Goal: Ask a question: Seek information or help from site administrators or community

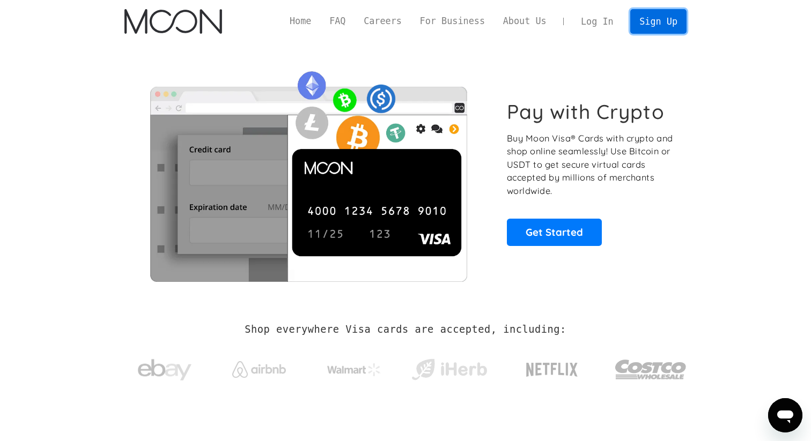
click at [649, 24] on link "Sign Up" at bounding box center [658, 21] width 56 height 24
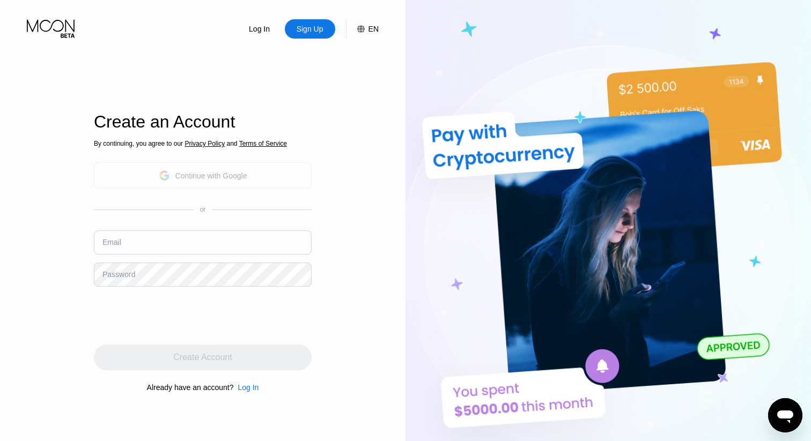
click at [247, 178] on div "Continue with Google" at bounding box center [211, 176] width 72 height 9
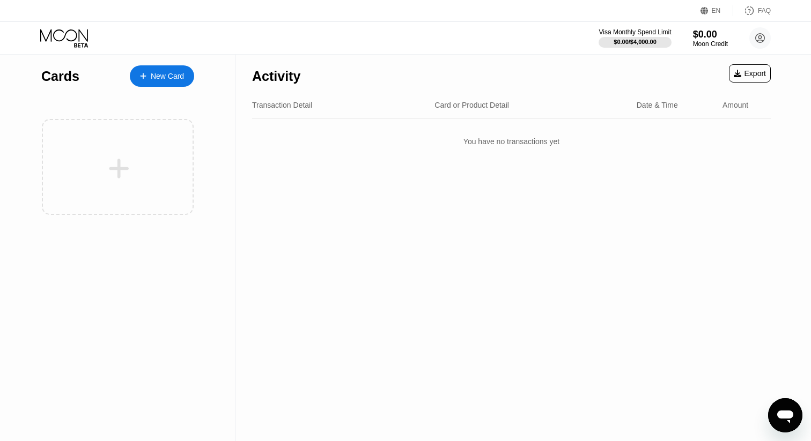
click at [143, 78] on icon at bounding box center [143, 76] width 6 height 8
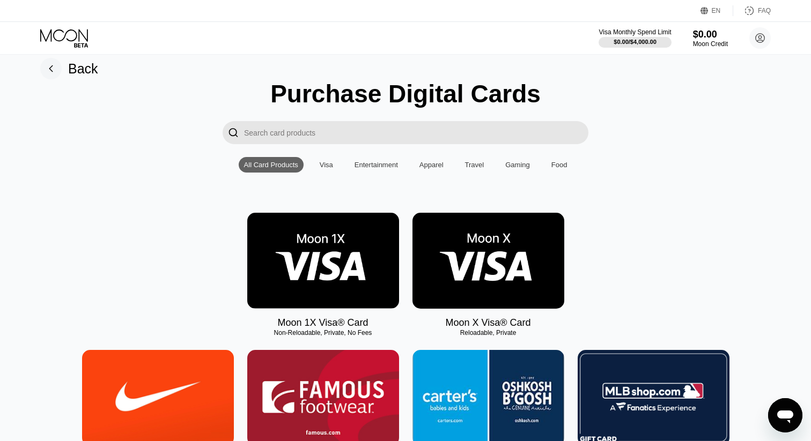
scroll to position [11, 0]
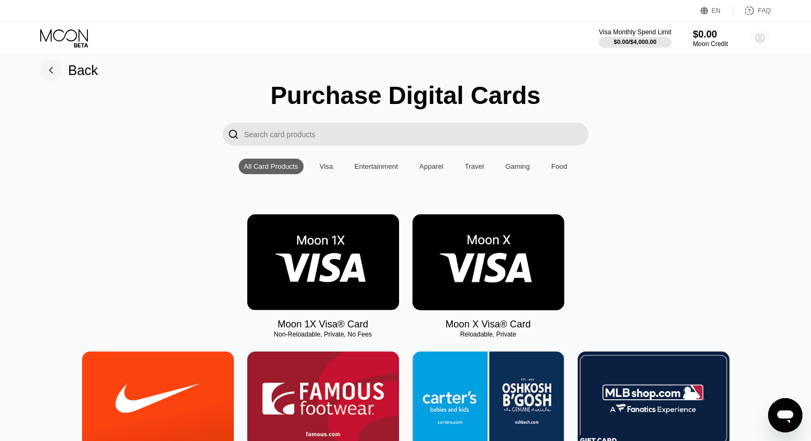
click at [761, 43] on circle at bounding box center [759, 37] width 21 height 21
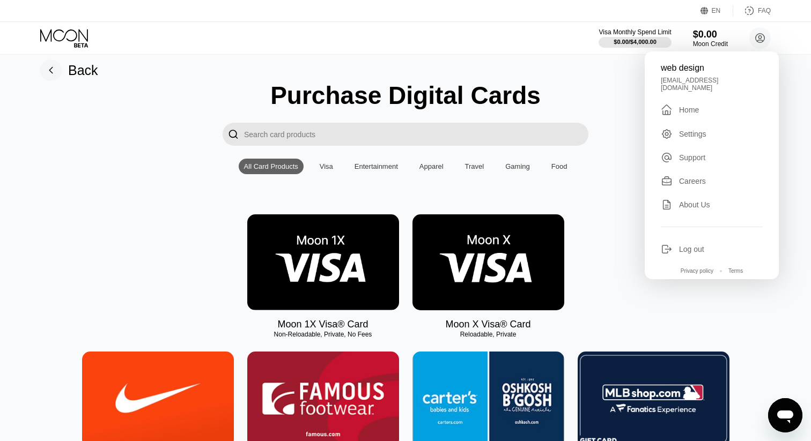
click at [126, 258] on div "Moon 1X Visa® Card Non-Reloadable, Private, No Fees Moon X Visa® Card Reloadabl…" at bounding box center [405, 273] width 779 height 116
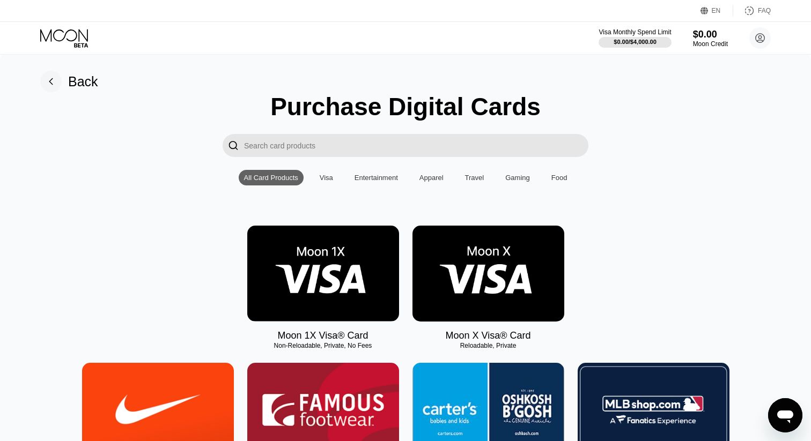
click at [357, 273] on img at bounding box center [323, 274] width 152 height 96
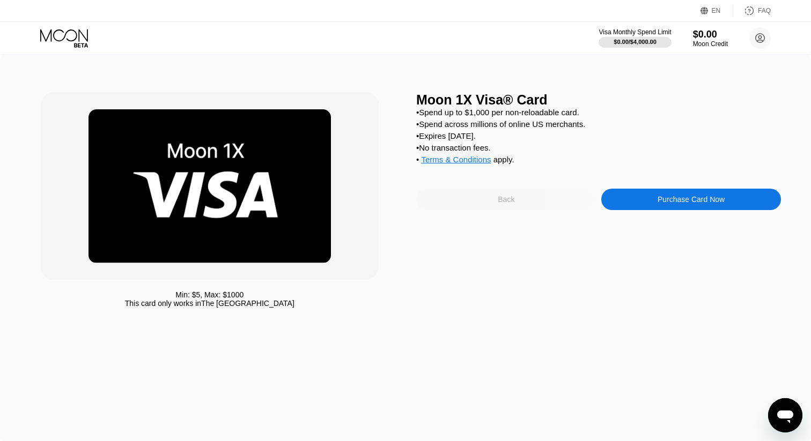
click at [511, 203] on div "Back" at bounding box center [506, 199] width 17 height 9
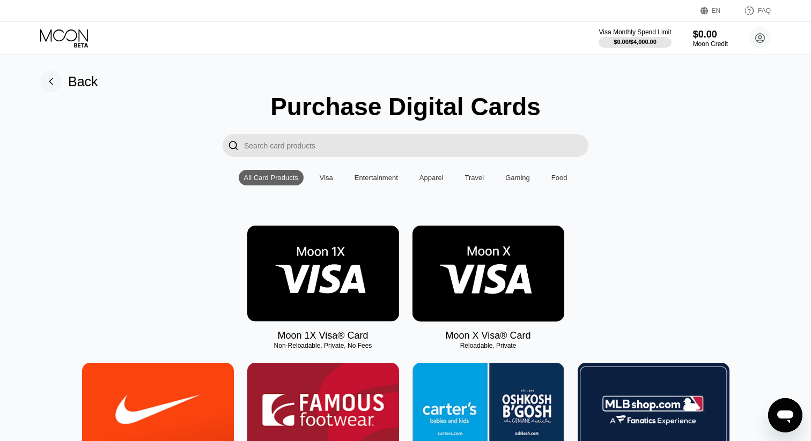
click at [524, 278] on img at bounding box center [489, 274] width 152 height 96
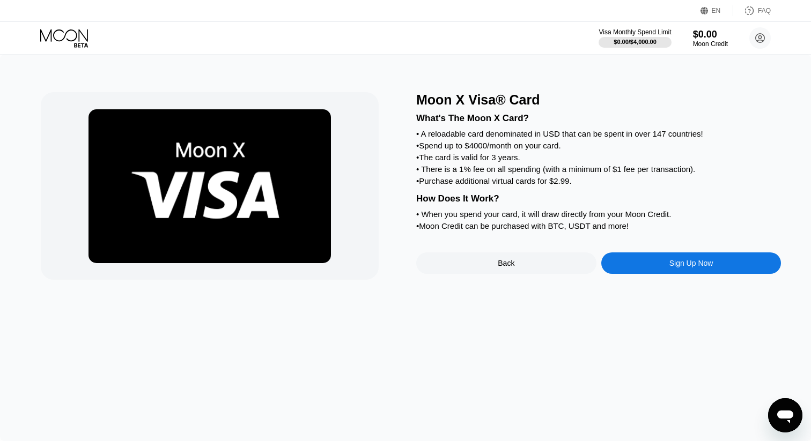
click at [516, 274] on div "Back" at bounding box center [506, 263] width 180 height 21
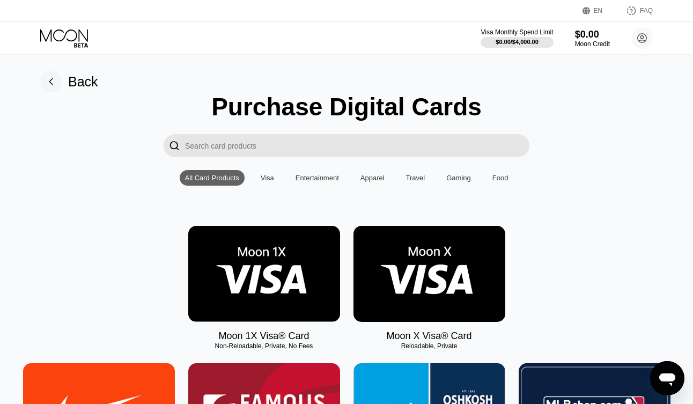
click at [470, 245] on img at bounding box center [430, 274] width 152 height 96
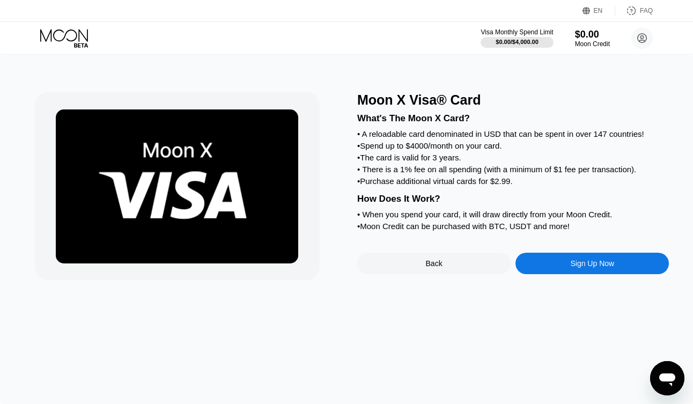
click at [594, 268] on div "Sign Up Now" at bounding box center [592, 263] width 44 height 9
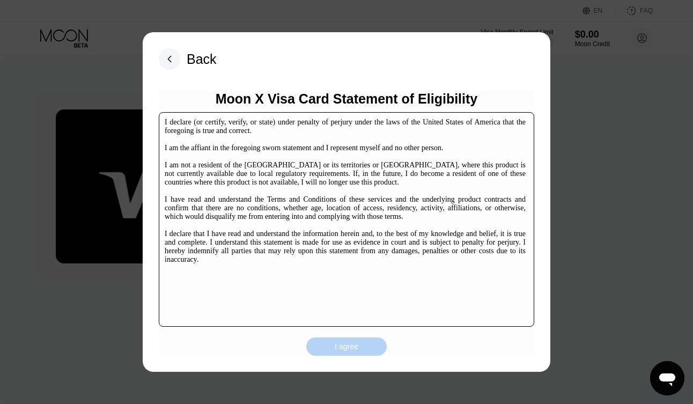
click at [345, 351] on div "I agree" at bounding box center [347, 347] width 24 height 10
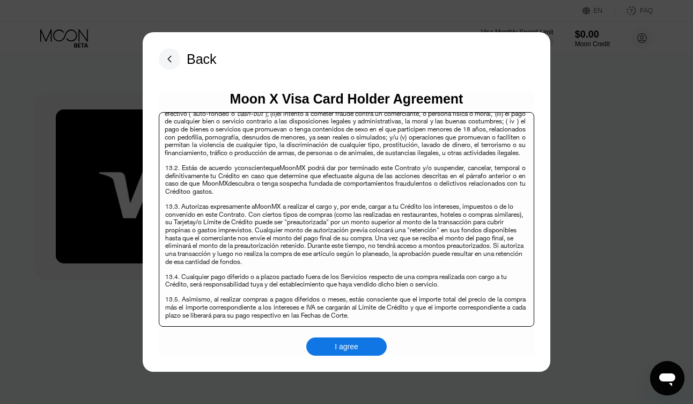
scroll to position [3426, 0]
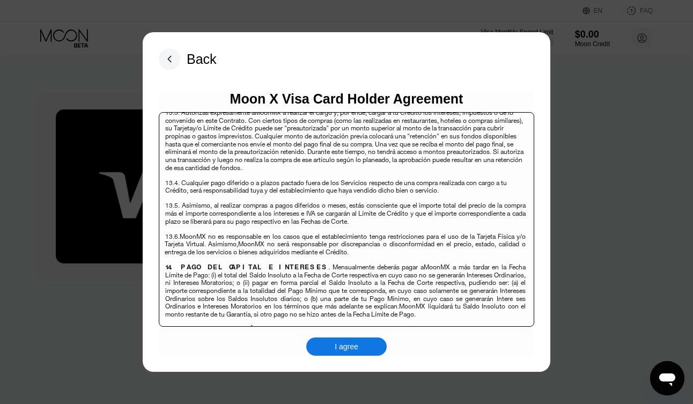
click at [359, 349] on div "I agree" at bounding box center [346, 346] width 80 height 18
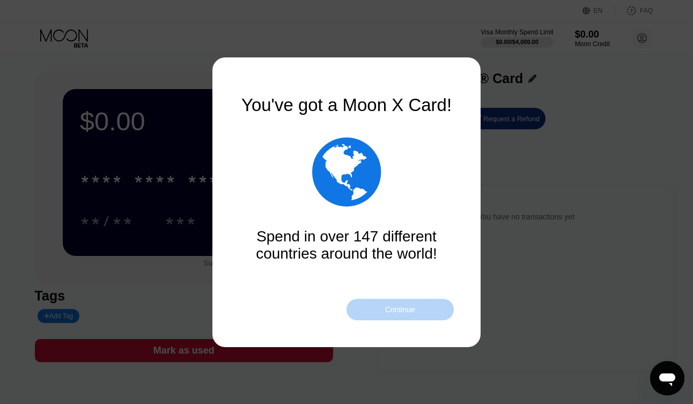
click at [388, 318] on div "Continue" at bounding box center [400, 309] width 107 height 21
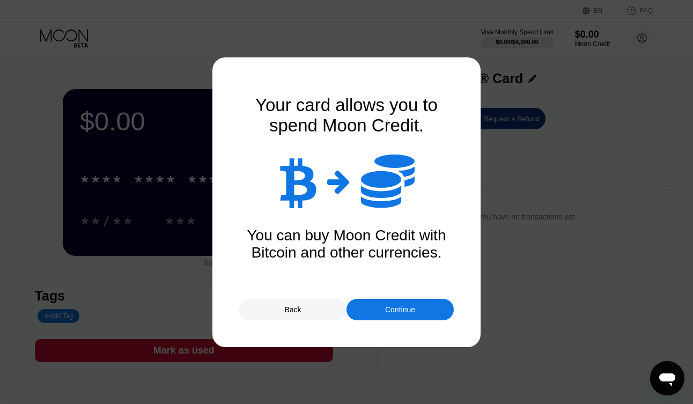
click at [403, 307] on div "Continue" at bounding box center [400, 309] width 30 height 9
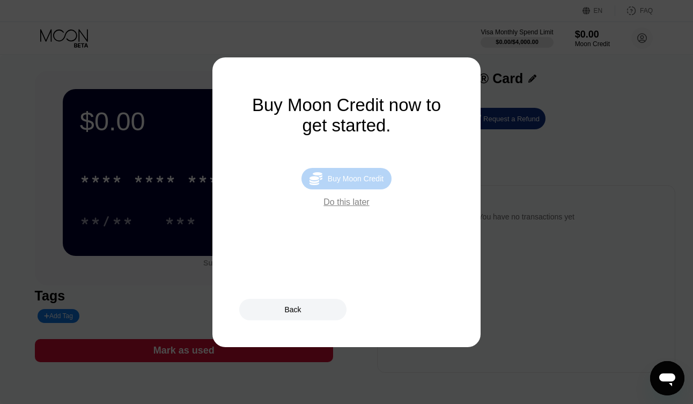
click at [345, 179] on div "Buy Moon Credit" at bounding box center [356, 178] width 56 height 9
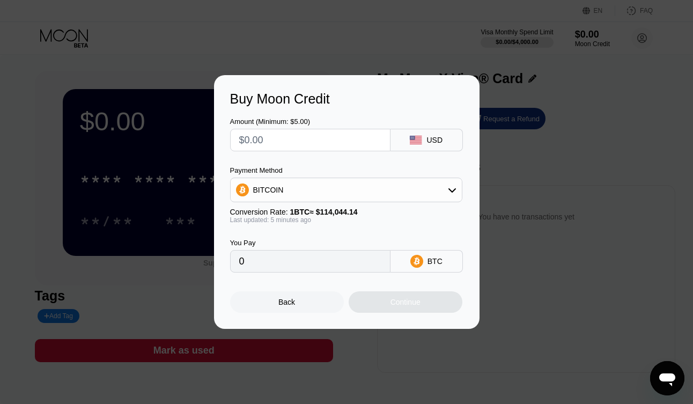
click at [290, 142] on input "text" at bounding box center [310, 139] width 142 height 21
type input "$5"
type input "0.00004387"
type input "0"
type input "$6"
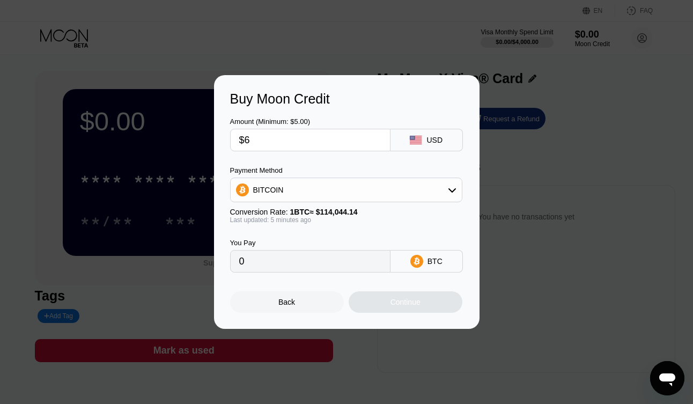
type input "0.00005264"
type input "$6"
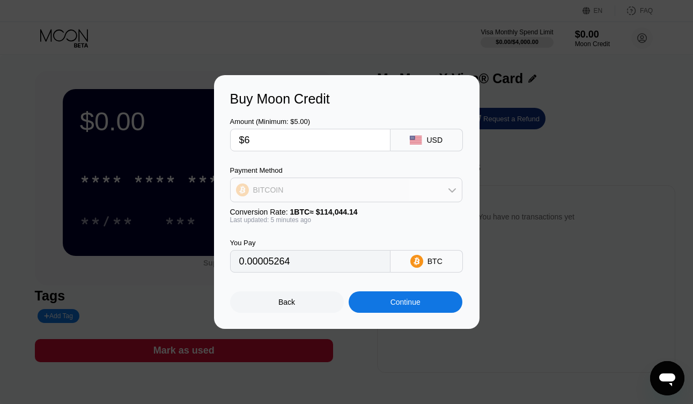
click at [346, 194] on div "BITCOIN" at bounding box center [346, 189] width 231 height 21
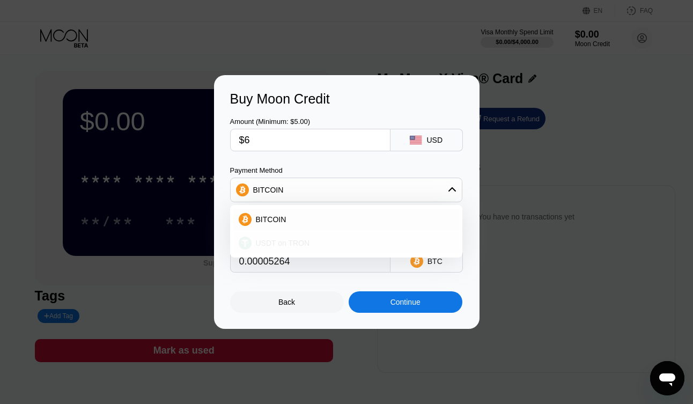
click at [306, 239] on span "USDT on TRON" at bounding box center [283, 243] width 54 height 9
type input "6.06"
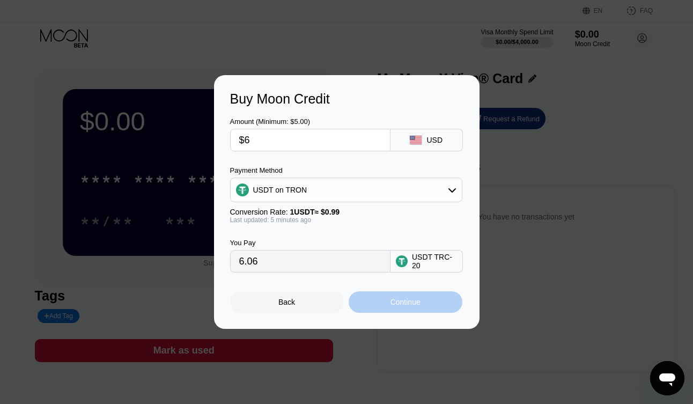
click at [385, 305] on div "Continue" at bounding box center [406, 301] width 114 height 21
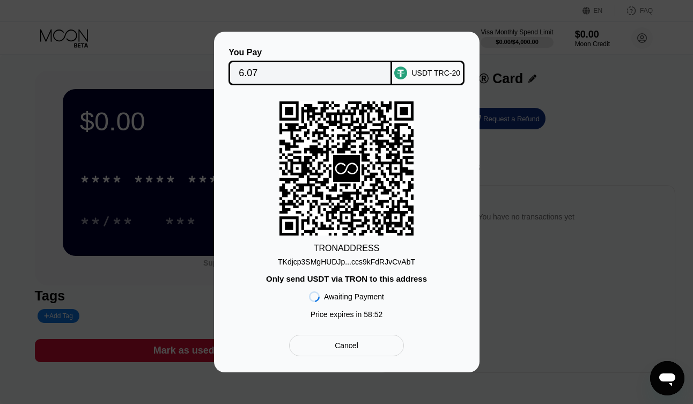
click at [385, 305] on div "TRON ADDRESS TKdjcp3SMgHUDJp...ccs9kFdRJvCvAbT Only send USDT via TRON to this …" at bounding box center [346, 212] width 233 height 223
click at [423, 310] on div "TRON ADDRESS TKdjcp3SMgHUDJp...ccs9kFdRJvCvAbT Only send USDT via TRON to this …" at bounding box center [346, 212] width 233 height 223
click at [356, 350] on div "Cancel" at bounding box center [347, 346] width 24 height 10
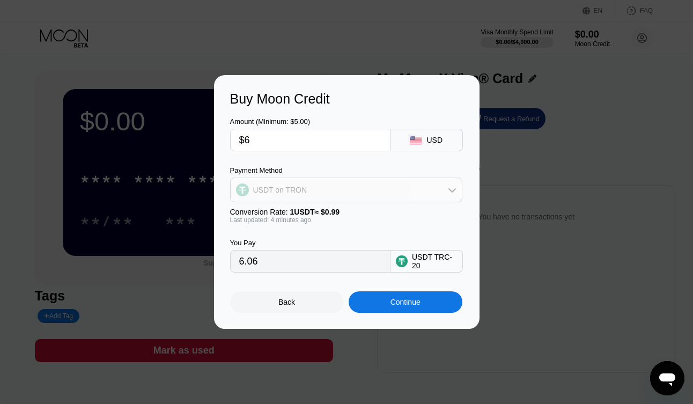
click at [431, 187] on div "USDT on TRON" at bounding box center [346, 189] width 231 height 21
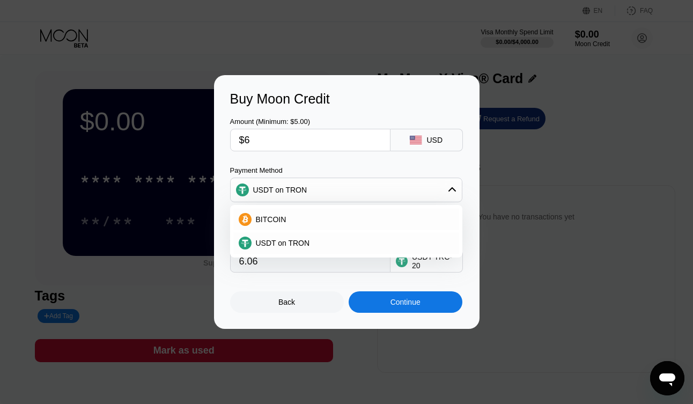
click at [393, 168] on div "Payment Method" at bounding box center [346, 170] width 232 height 8
click at [312, 295] on div "Back" at bounding box center [287, 301] width 114 height 21
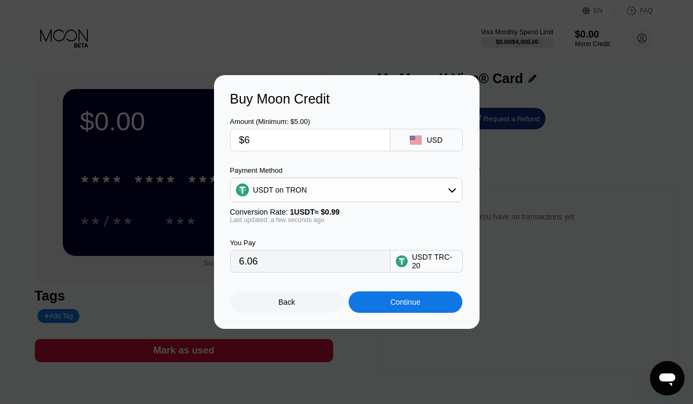
click at [164, 261] on div "Buy Moon Credit Amount (Minimum: $5.00) $6 USD Payment Method USDT on TRON Conv…" at bounding box center [346, 202] width 693 height 254
click at [269, 141] on input "$6" at bounding box center [310, 139] width 142 height 21
type input "0.00"
type input "$1"
type input "1.01"
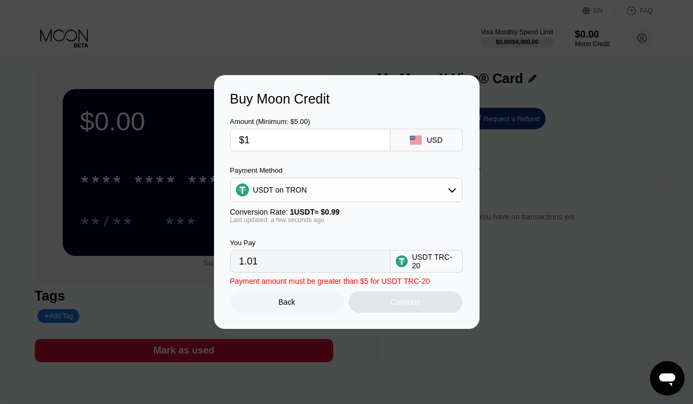
type input "$10"
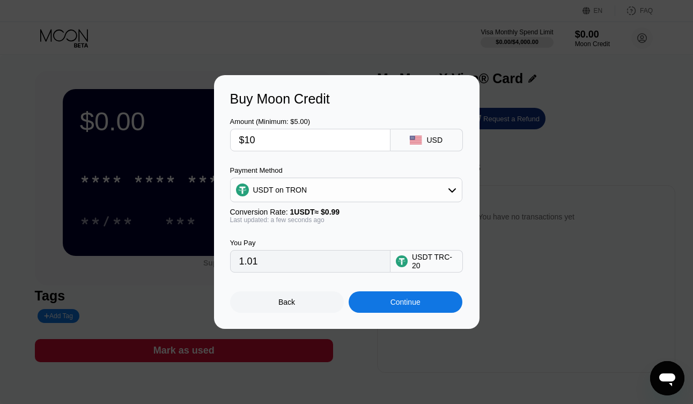
type input "10.10"
type input "$1"
type input "1.01"
type input "0.00"
type input "$9"
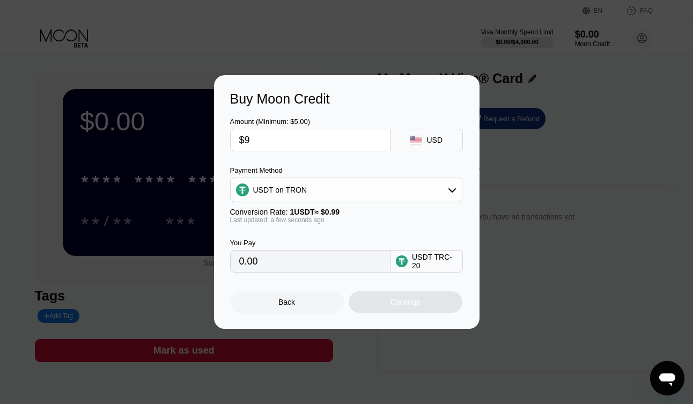
type input "9.09"
type input "$9"
click at [369, 302] on div "Continue" at bounding box center [406, 301] width 114 height 21
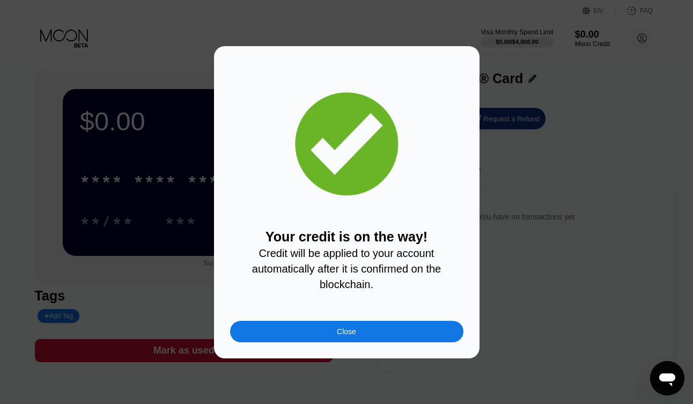
click at [346, 329] on div "Close" at bounding box center [346, 331] width 19 height 9
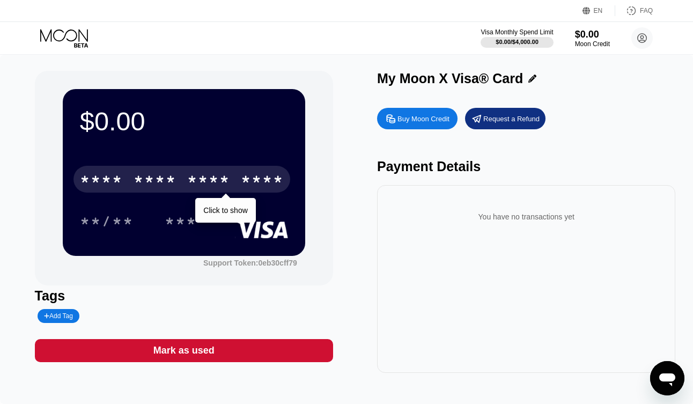
click at [197, 187] on div "* * * *" at bounding box center [208, 180] width 43 height 17
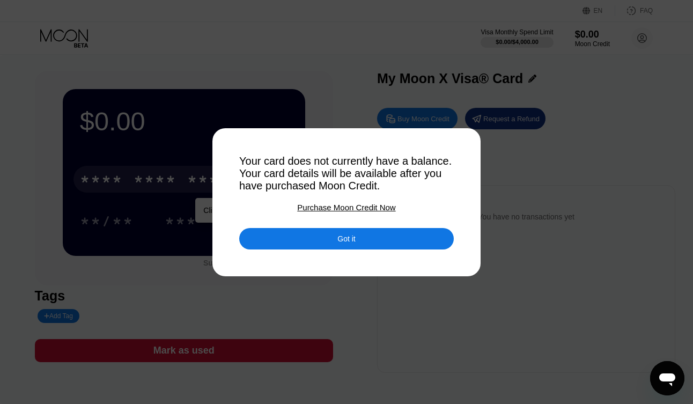
click at [366, 237] on div "Got it" at bounding box center [346, 238] width 215 height 21
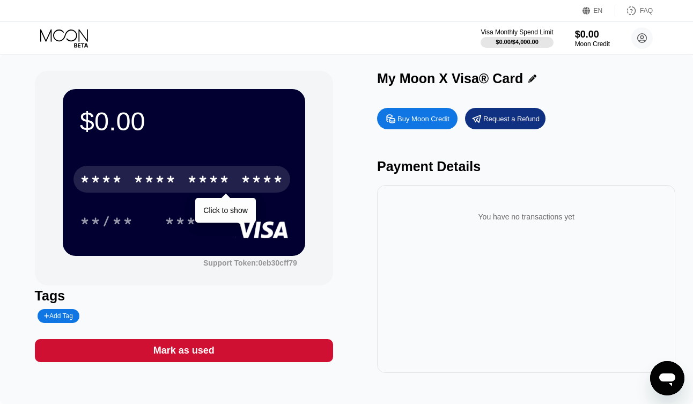
click at [446, 169] on div "Payment Details" at bounding box center [526, 167] width 298 height 16
click at [469, 212] on div "You have no transactions yet" at bounding box center [526, 217] width 281 height 30
click at [587, 40] on div "$0.00" at bounding box center [593, 33] width 36 height 11
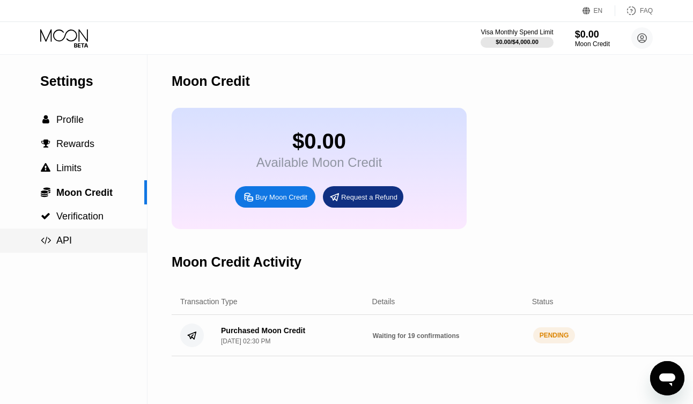
click at [67, 241] on span "API" at bounding box center [64, 240] width 16 height 11
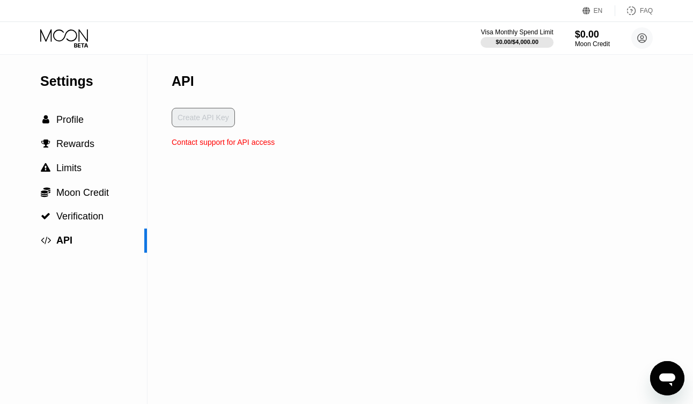
click at [208, 122] on div "Create API Key" at bounding box center [223, 123] width 103 height 30
click at [212, 144] on div "Contact support for API access" at bounding box center [223, 142] width 103 height 9
click at [97, 220] on span "Verification" at bounding box center [79, 216] width 47 height 11
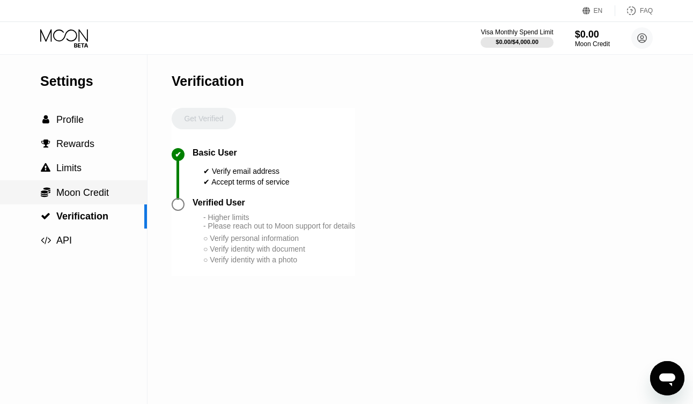
click at [111, 198] on div " Moon Credit" at bounding box center [73, 192] width 147 height 24
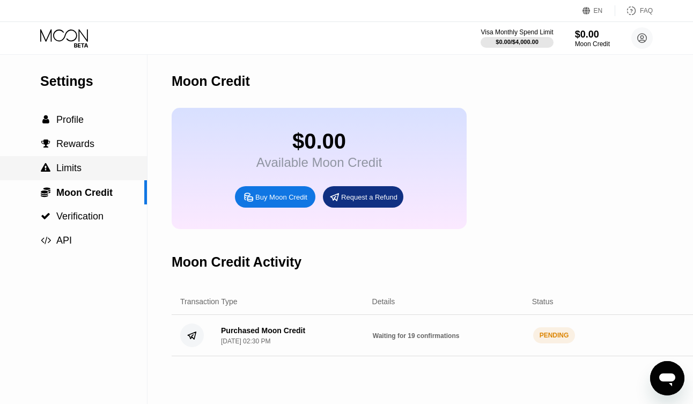
click at [95, 175] on div " Limits" at bounding box center [73, 168] width 147 height 24
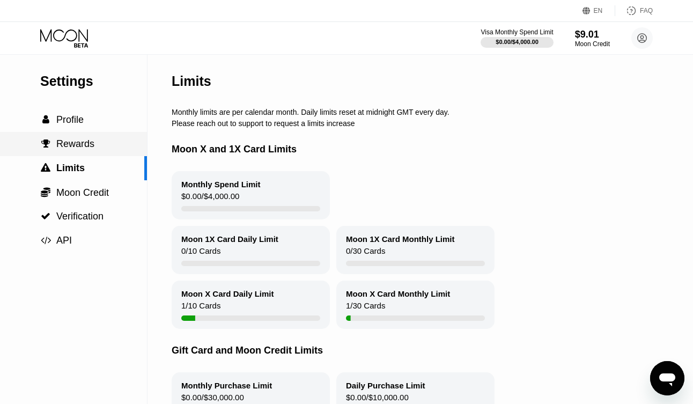
click at [100, 150] on div " Rewards" at bounding box center [73, 143] width 147 height 11
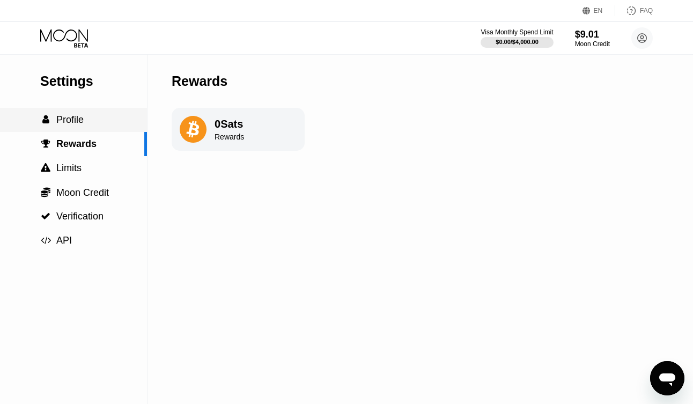
click at [81, 126] on div " Profile" at bounding box center [73, 120] width 147 height 24
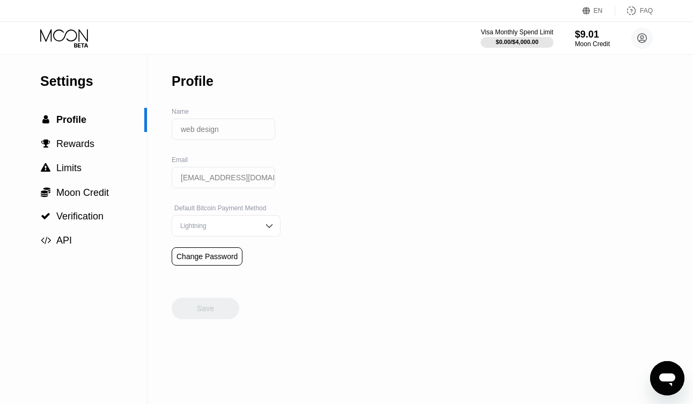
click at [264, 220] on img at bounding box center [269, 225] width 11 height 11
click at [387, 216] on div "Settings  Profile  Rewards  Limits  Moon Credit  Verification  API Profil…" at bounding box center [346, 229] width 693 height 349
click at [336, 223] on div "Settings  Profile  Rewards  Limits  Moon Credit  Verification  API Profil…" at bounding box center [346, 229] width 693 height 349
click at [264, 224] on img at bounding box center [269, 225] width 11 height 11
click at [99, 216] on span "Verification" at bounding box center [79, 216] width 47 height 11
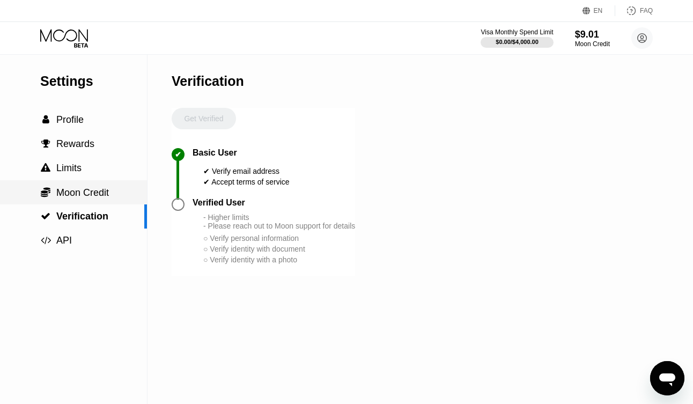
click at [99, 202] on div " Moon Credit" at bounding box center [73, 192] width 147 height 24
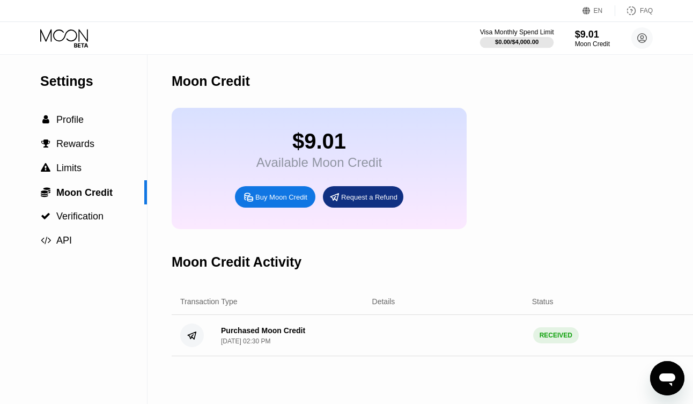
click at [485, 30] on div "Visa Monthly Spend Limit" at bounding box center [517, 32] width 74 height 8
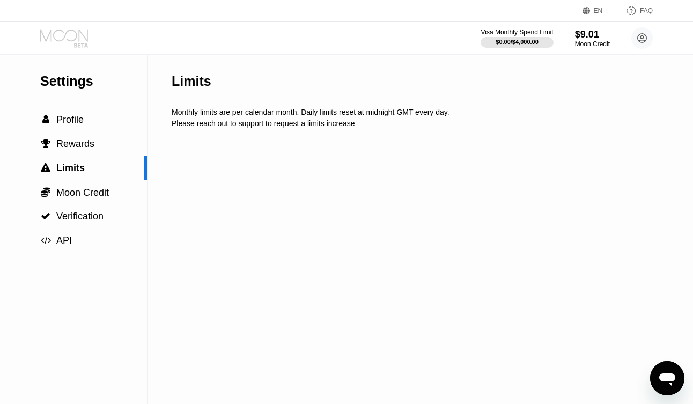
click at [78, 42] on icon at bounding box center [65, 38] width 50 height 19
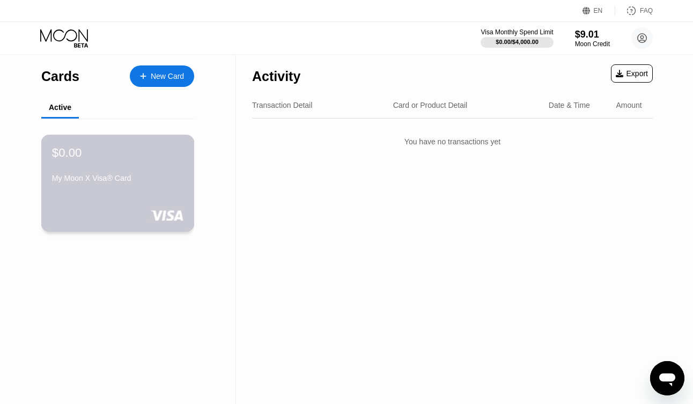
click at [143, 172] on div "$0.00 My Moon X Visa® Card" at bounding box center [117, 165] width 131 height 41
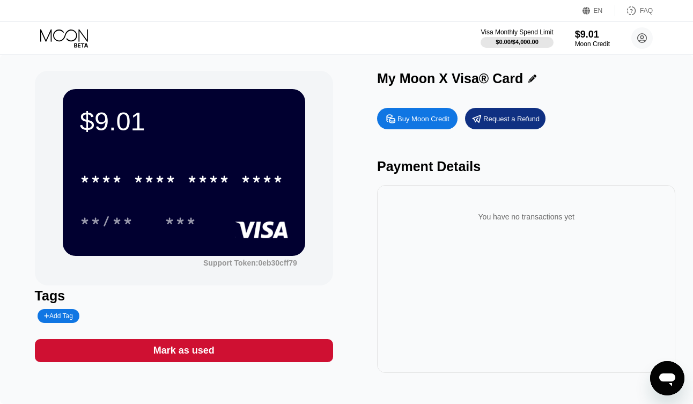
click at [215, 193] on div "* * * * * * * * * * * * ****" at bounding box center [184, 176] width 208 height 36
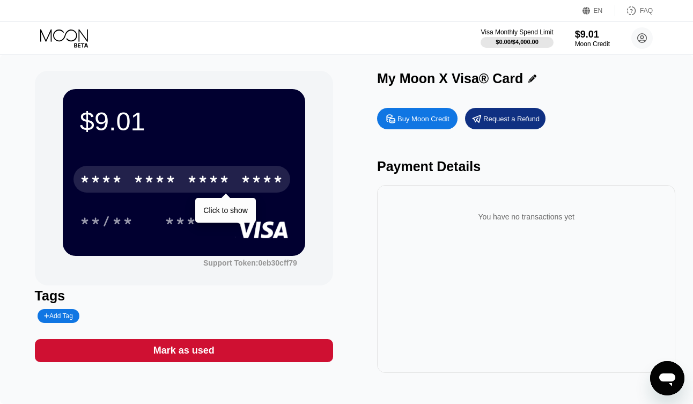
click at [180, 179] on div "* * * * * * * * * * * * ****" at bounding box center [181, 179] width 217 height 27
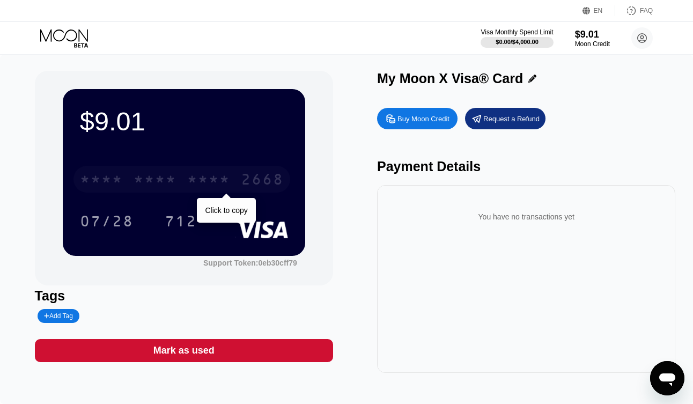
click at [141, 181] on div "* * * *" at bounding box center [155, 180] width 43 height 17
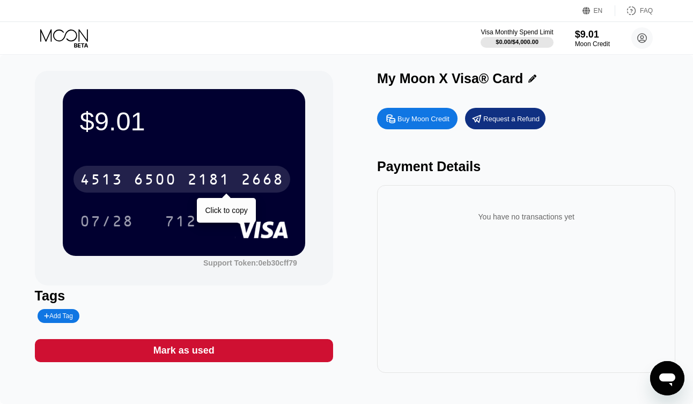
click at [162, 182] on div "6500" at bounding box center [155, 180] width 43 height 17
click at [162, 182] on div "* * * *" at bounding box center [155, 180] width 43 height 17
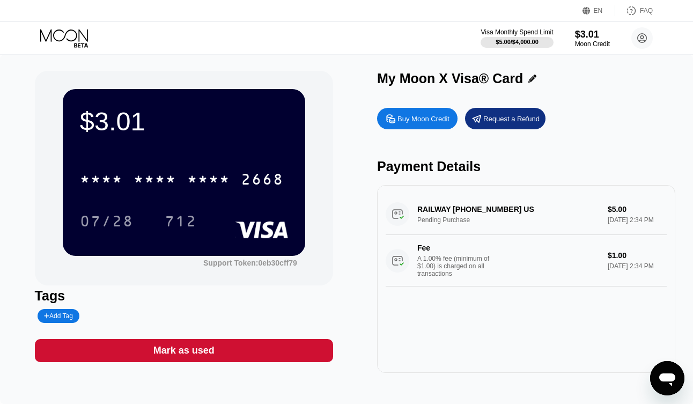
click at [484, 225] on div "RAILWAY [PHONE_NUMBER] US Pending Purchase $5.00 [DATE] 2:34 PM Fee A 1.00% fee…" at bounding box center [526, 240] width 281 height 93
click at [513, 210] on div "RAILWAY [PHONE_NUMBER] US Pending Purchase $5.00 [DATE] 2:34 PM Fee A 1.00% fee…" at bounding box center [526, 240] width 281 height 93
click at [472, 204] on div "RAILWAY [PHONE_NUMBER] US Pending Purchase $5.00 [DATE] 2:34 PM Fee A 1.00% fee…" at bounding box center [526, 240] width 281 height 93
click at [421, 207] on div "RAILWAY [PHONE_NUMBER] US Pending Purchase $5.00 [DATE] 2:34 PM Fee A 1.00% fee…" at bounding box center [526, 240] width 281 height 93
click at [398, 218] on div "RAILWAY [PHONE_NUMBER] US Pending Purchase $5.00 [DATE] 2:34 PM Fee A 1.00% fee…" at bounding box center [526, 240] width 281 height 93
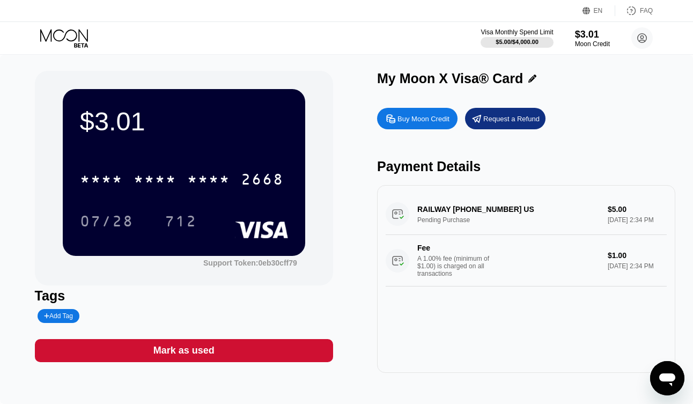
click at [639, 215] on div "RAILWAY [PHONE_NUMBER] US Pending Purchase $5.00 [DATE] 2:34 PM Fee A 1.00% fee…" at bounding box center [526, 240] width 281 height 93
click at [616, 208] on div "RAILWAY [PHONE_NUMBER] US Pending Purchase $5.00 [DATE] 2:34 PM Fee A 1.00% fee…" at bounding box center [526, 240] width 281 height 93
click at [634, 213] on div "RAILWAY [PHONE_NUMBER] US Pending Purchase $5.00 [DATE] 2:34 PM Fee A 1.00% fee…" at bounding box center [526, 240] width 281 height 93
click at [459, 200] on div "RAILWAY [PHONE_NUMBER] US Pending Purchase $5.00 [DATE] 2:34 PM Fee A 1.00% fee…" at bounding box center [526, 240] width 281 height 93
click at [534, 222] on div "RAILWAY [PHONE_NUMBER] US Pending Purchase $5.00 [DATE] 2:34 PM Fee A 1.00% fee…" at bounding box center [526, 240] width 281 height 93
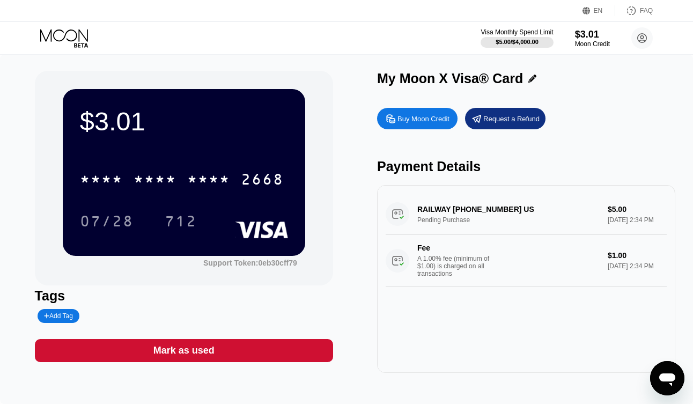
click at [543, 220] on div "RAILWAY [PHONE_NUMBER] US Pending Purchase $5.00 [DATE] 2:34 PM Fee A 1.00% fee…" at bounding box center [526, 240] width 281 height 93
click at [643, 38] on icon at bounding box center [642, 38] width 6 height 6
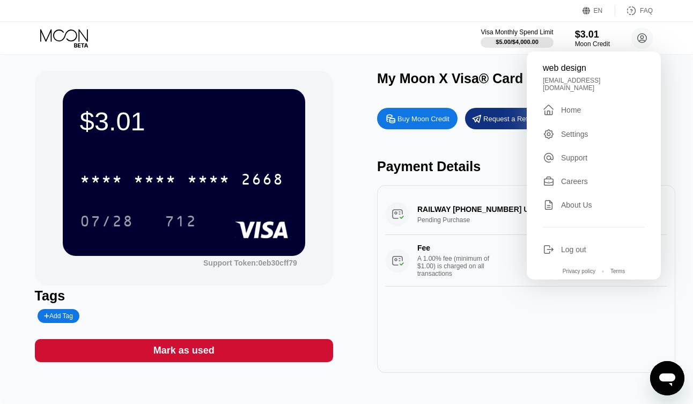
click at [579, 153] on div "Support" at bounding box center [574, 157] width 26 height 9
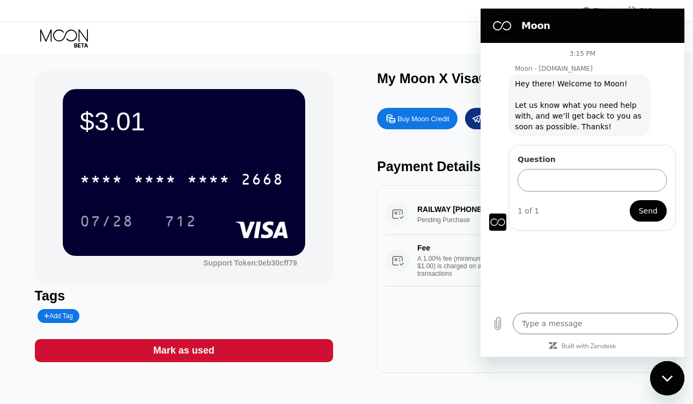
click at [562, 175] on input "Question" at bounding box center [592, 180] width 149 height 23
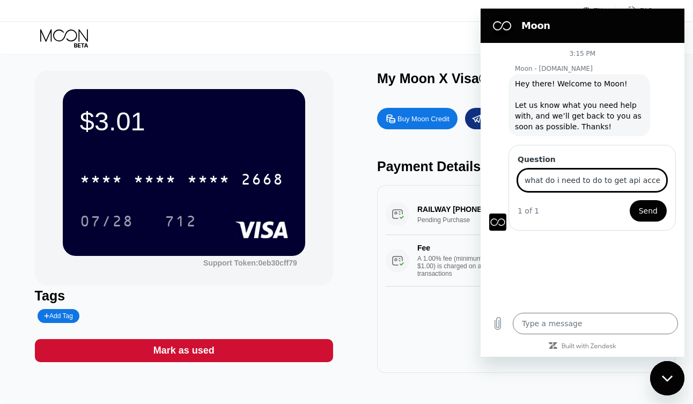
type input "what do i need to do to get api access"
click at [630, 200] on button "Send" at bounding box center [648, 210] width 37 height 21
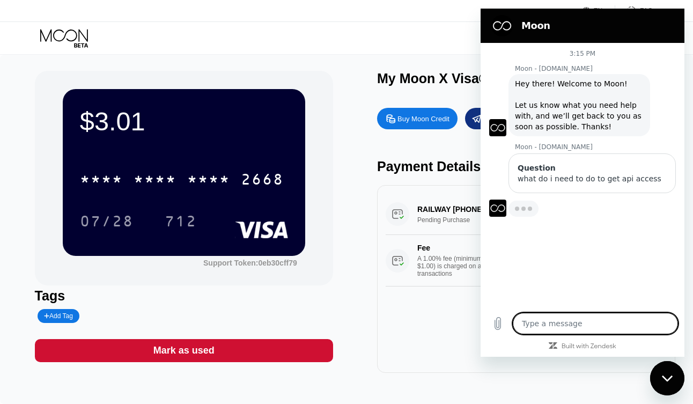
type textarea "x"
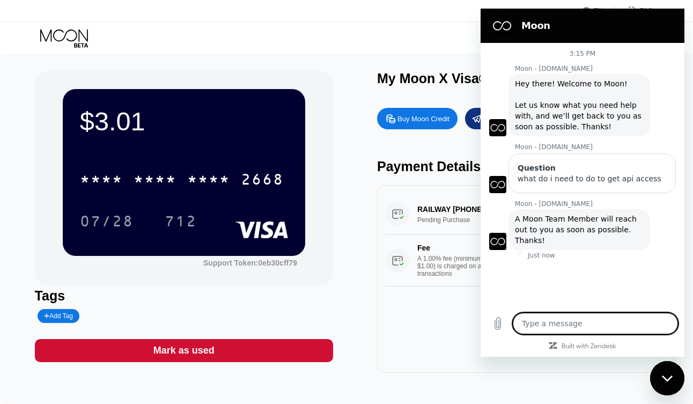
type textarea "a"
type textarea "x"
type textarea "al"
type textarea "x"
type textarea "alr"
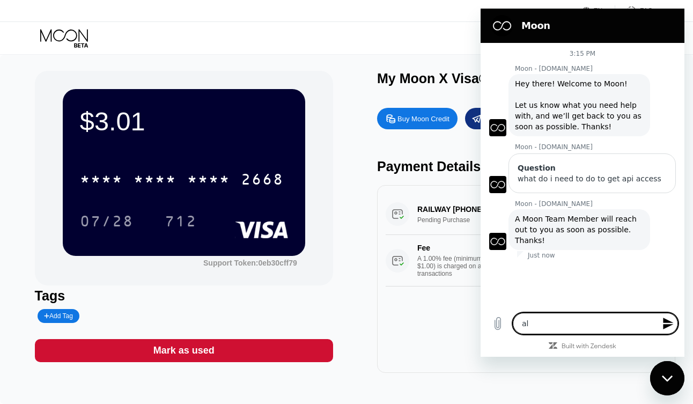
type textarea "x"
type textarea "alri"
type textarea "x"
type textarea "alrig"
type textarea "x"
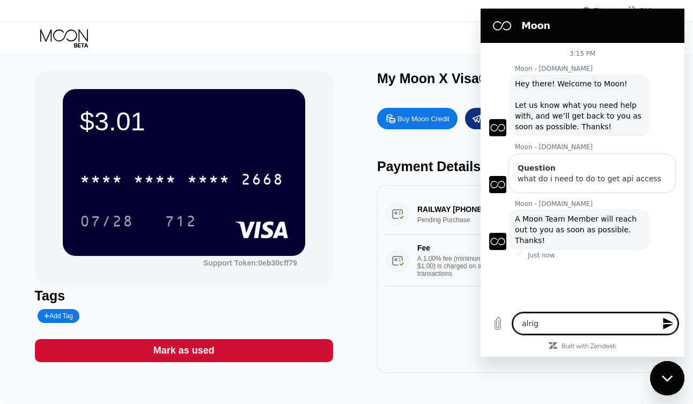
type textarea "alrigh"
type textarea "x"
type textarea "alright"
type textarea "x"
type textarea "alright,"
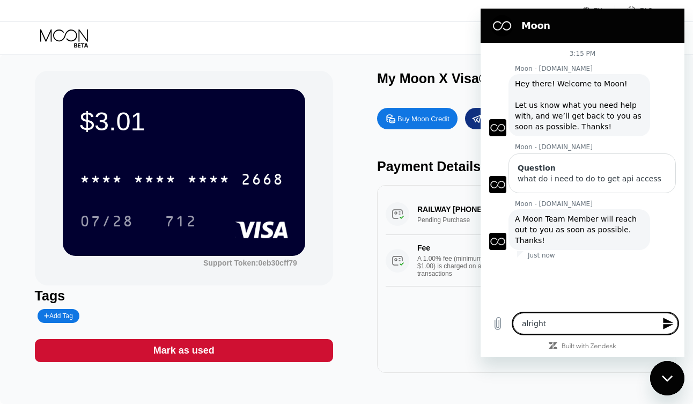
type textarea "x"
type textarea "alright,"
type textarea "x"
type textarea "alright, i"
type textarea "x"
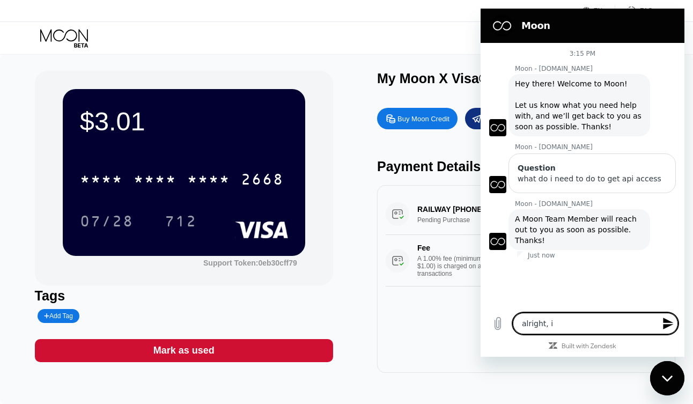
type textarea "alright, i"
type textarea "x"
type textarea "alright, i j"
type textarea "x"
type textarea "alright, i ju"
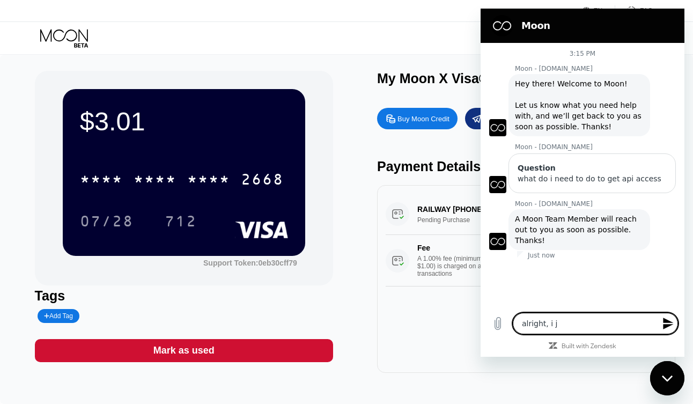
type textarea "x"
type textarea "alright, i jus"
type textarea "x"
type textarea "alright, i just"
type textarea "x"
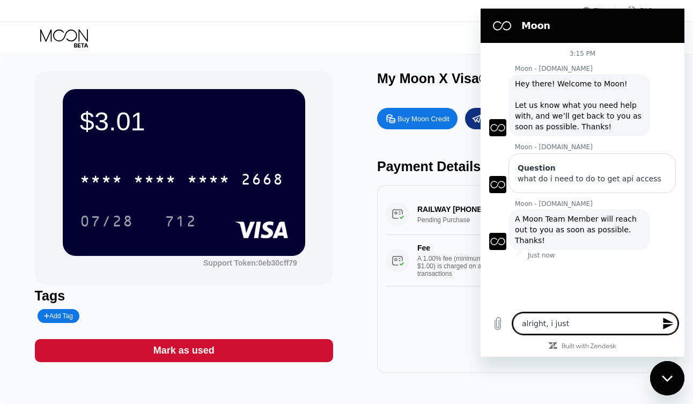
type textarea "alright, i just"
type textarea "x"
type textarea "alright, i just w"
type textarea "x"
type textarea "alright, i just wa"
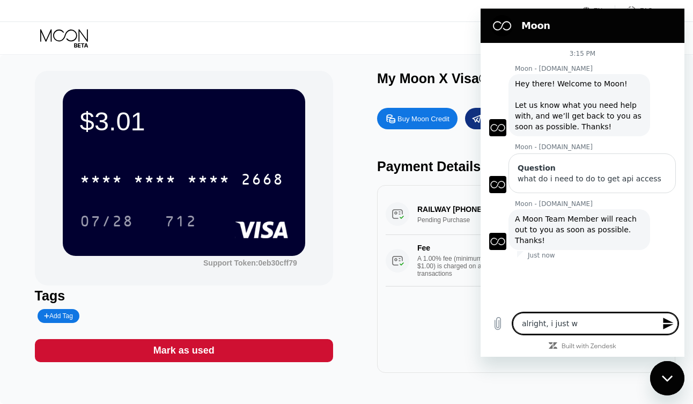
type textarea "x"
type textarea "alright, i just wan"
type textarea "x"
type textarea "alright, i just want"
type textarea "x"
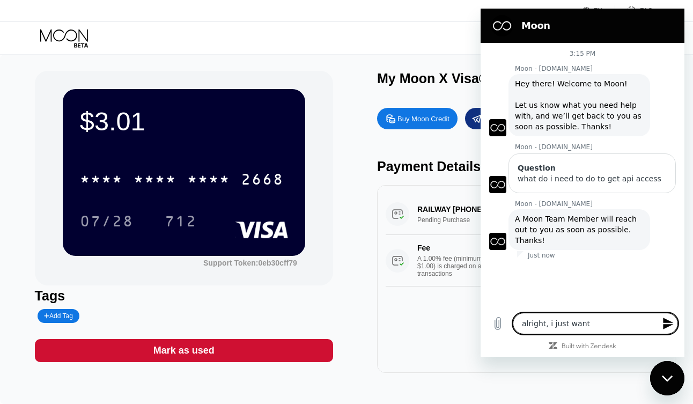
type textarea "alright, i just want"
type textarea "x"
type textarea "alright, i just want t"
type textarea "x"
type textarea "alright, i just want to"
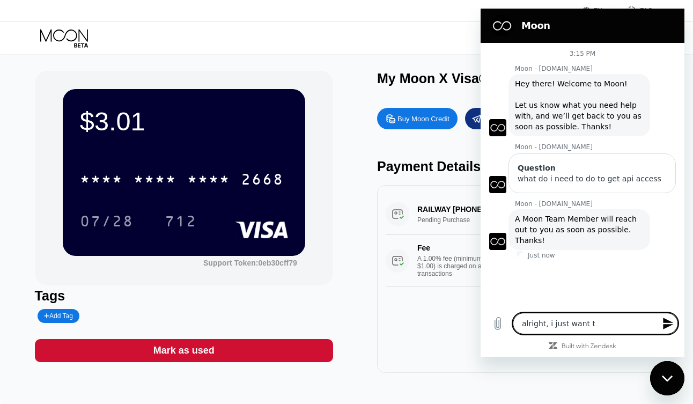
type textarea "x"
type textarea "alright, i just want to"
type textarea "x"
type textarea "alright, i just want to k"
type textarea "x"
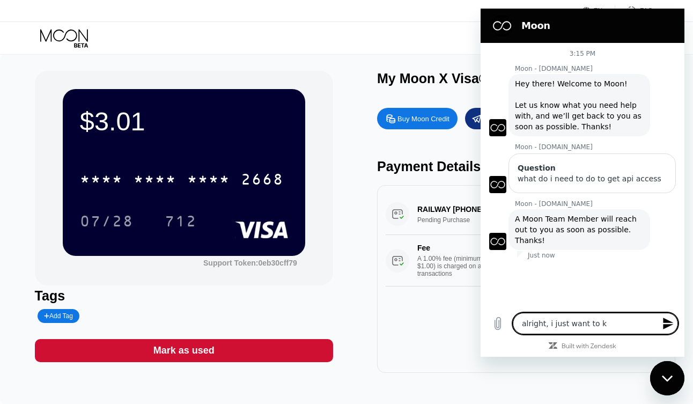
type textarea "alright, i just want to kn"
type textarea "x"
type textarea "alright, i just want to kno"
type textarea "x"
type textarea "alright, i just want to know"
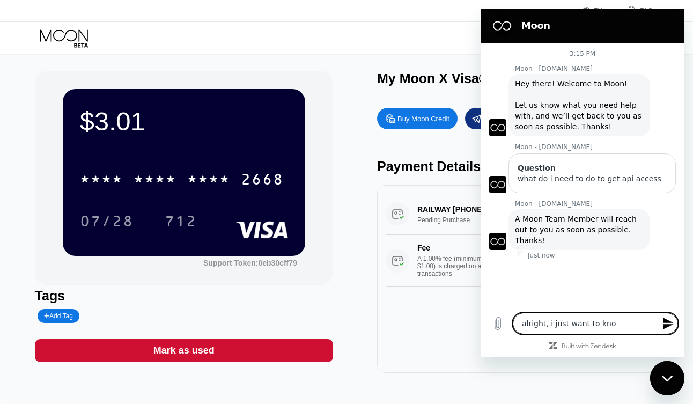
type textarea "x"
type textarea "alright, i just want to know"
type textarea "x"
type textarea "alright, i just want to know r"
type textarea "x"
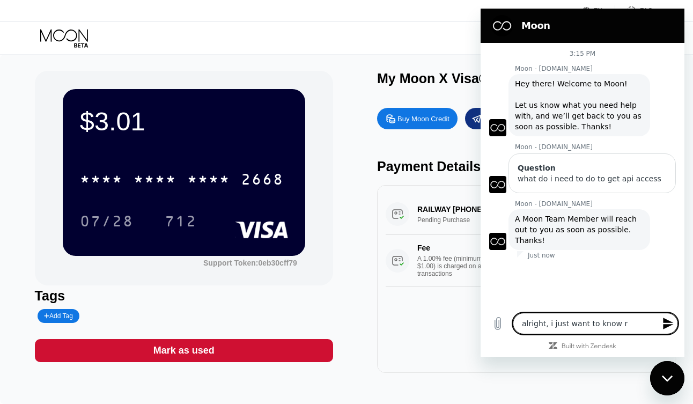
type textarea "alright, i just want to know re"
type textarea "x"
type textarea "alright, i just want to know req"
type textarea "x"
type textarea "alright, i just want to know requ"
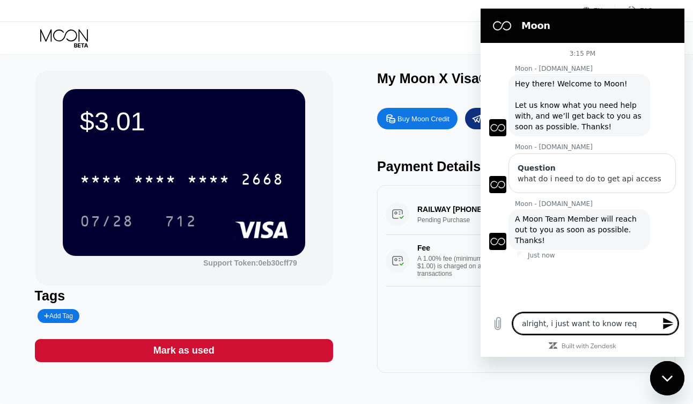
type textarea "x"
type textarea "alright, i just want to know requi"
type textarea "x"
type textarea "alright, i just want to know requir"
type textarea "x"
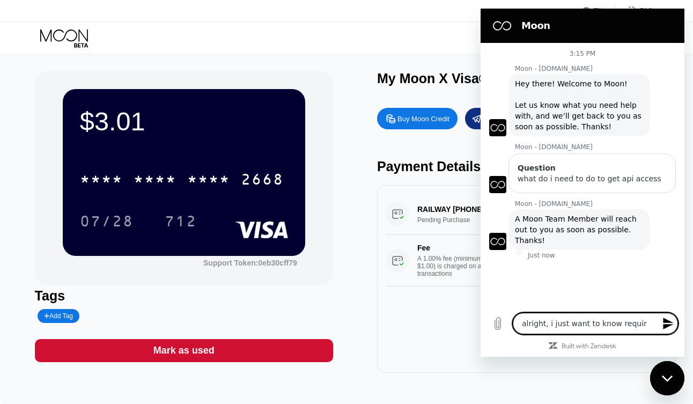
type textarea "alright, i just want to know require"
type textarea "x"
type textarea "alright, i just want to know requirem"
type textarea "x"
type textarea "alright, i just want to know requireme"
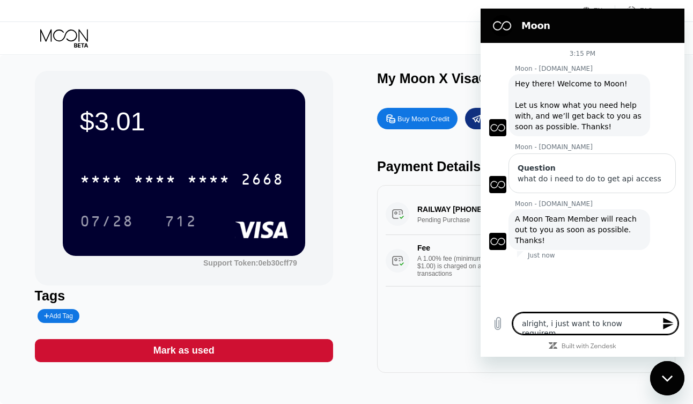
type textarea "x"
type textarea "alright, i just want to know requiremen"
type textarea "x"
type textarea "alright, i just want to know requirement"
type textarea "x"
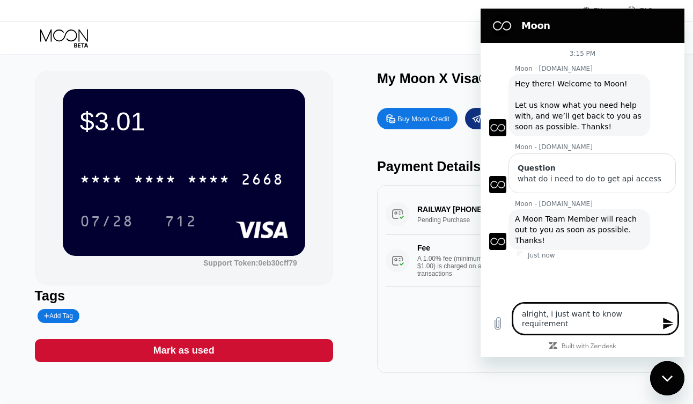
type textarea "alright, i just want to know requirements"
type textarea "x"
type textarea "alright, i just want to know requirements"
type textarea "x"
type textarea "alright, i just want to know requirements a"
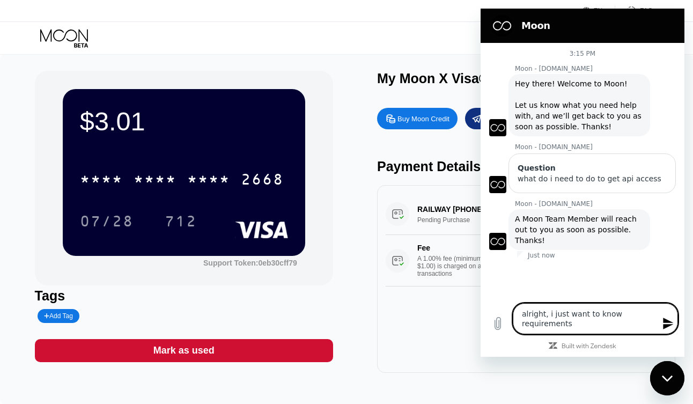
type textarea "x"
type textarea "alright, i just want to know requirements an"
type textarea "x"
type textarea "alright, i just want to know requirements and"
type textarea "x"
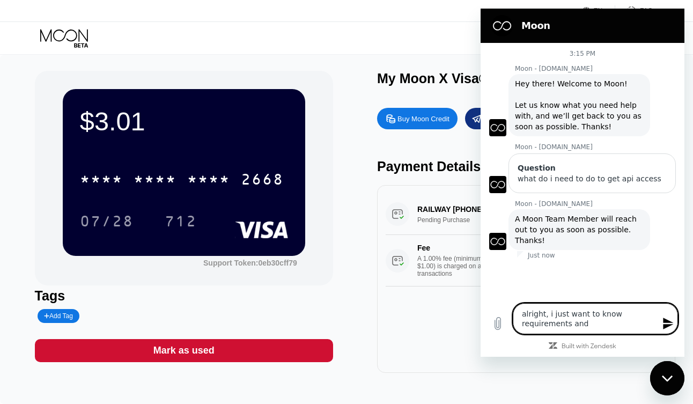
type textarea "alright, i just want to know requirements and"
type textarea "x"
type textarea "alright, i just want to know requirements and a"
type textarea "x"
type textarea "alright, i just want to know requirements and an"
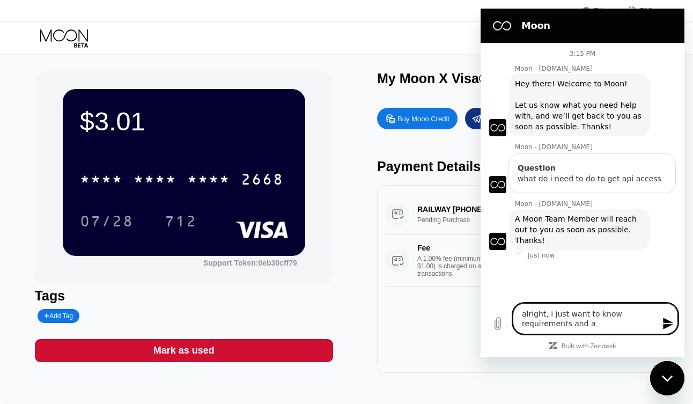
type textarea "x"
type textarea "alright, i just want to know requirements and and"
type textarea "x"
type textarea "alright, i just want to know requirements and and"
type textarea "x"
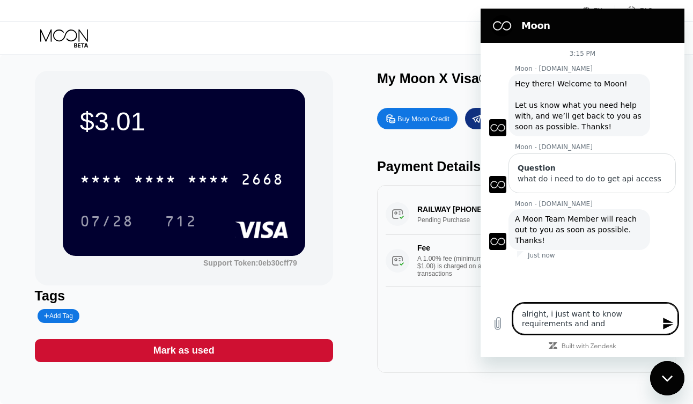
type textarea "alright, i just want to know requirements and and t"
type textarea "x"
type textarea "alright, i just want to know requirements and and te"
type textarea "x"
type textarea "alright, i just want to know requirements and and ter"
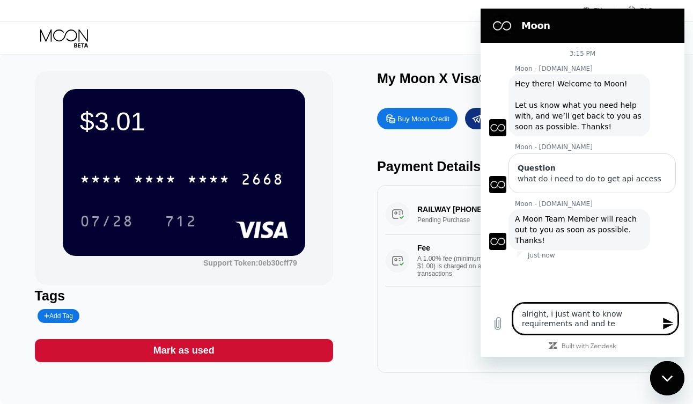
type textarea "x"
type textarea "alright, i just want to know requirements and and term"
type textarea "x"
type textarea "alright, i just want to know requirements and and terms"
type textarea "x"
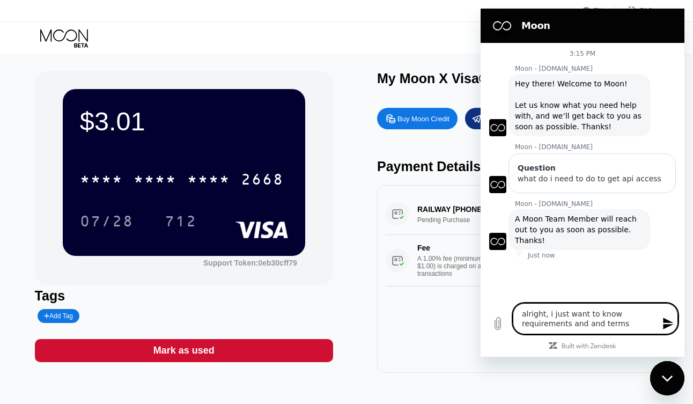
type textarea "alright, i just want to know requirements and and terms"
type textarea "x"
type textarea "alright, i just want to know requirements and and terms a"
type textarea "x"
type textarea "alright, i just want to know requirements and and terms an"
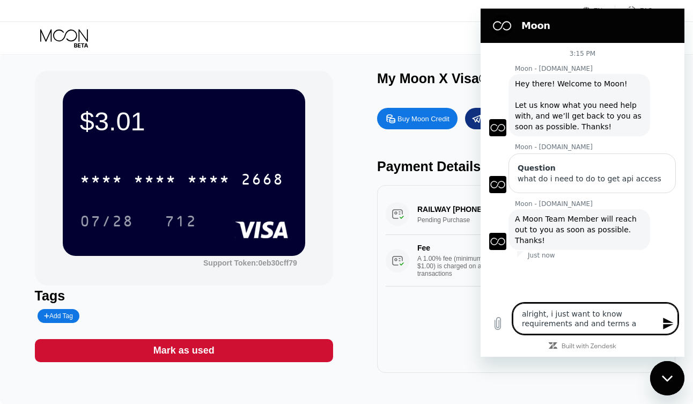
type textarea "x"
type textarea "alright, i just want to know requirements and and terms and"
type textarea "x"
type textarea "alright, i just want to know requirements and and terms and"
type textarea "x"
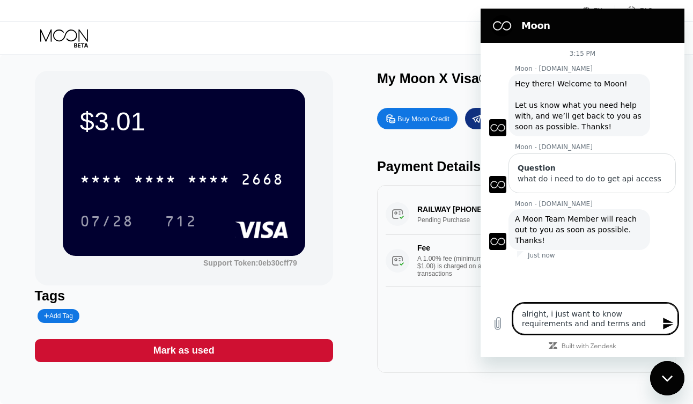
type textarea "alright, i just want to know requirements and and terms and c"
type textarea "x"
type textarea "alright, i just want to know requirements and and terms and co"
type textarea "x"
type textarea "alright, i just want to know requirements and and terms and con"
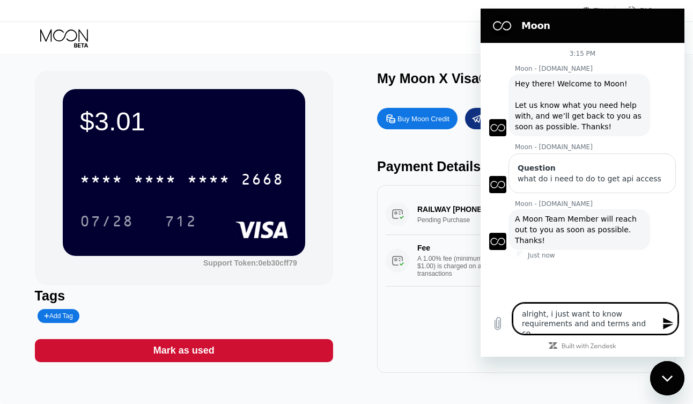
type textarea "x"
type textarea "alright, i just want to know requirements and and terms and cond"
type textarea "x"
type textarea "alright, i just want to know requirements and and terms and condi"
type textarea "x"
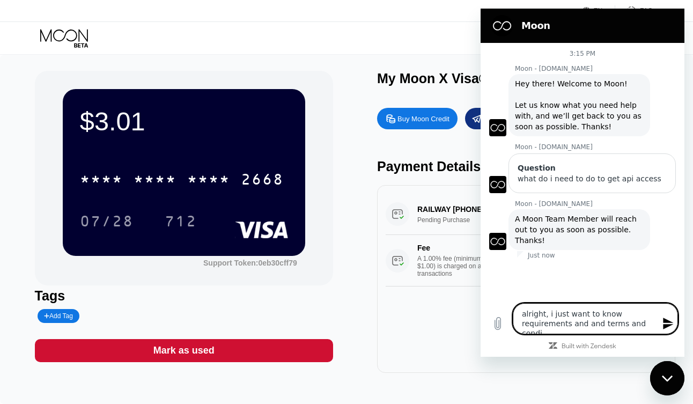
type textarea "alright, i just want to know requirements and and terms and [PERSON_NAME]"
type textarea "x"
type textarea "alright, i just want to know requirements and and terms and conditi"
type textarea "x"
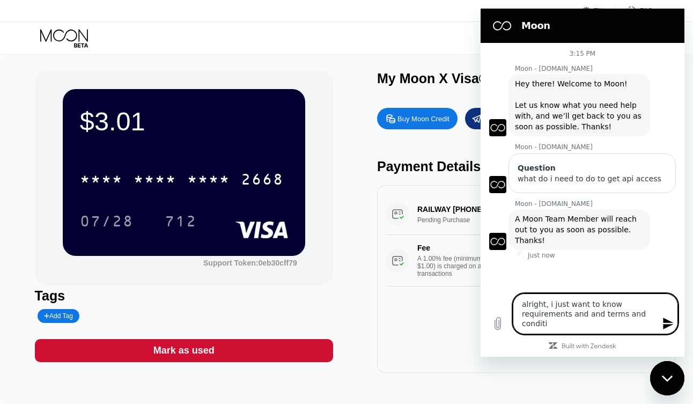
type textarea "alright, i just want to know requirements and and terms and conditio"
type textarea "x"
type textarea "alright, i just want to know requirements and and terms and condition"
type textarea "x"
type textarea "alright, i just want to know requirements and and terms and condition"
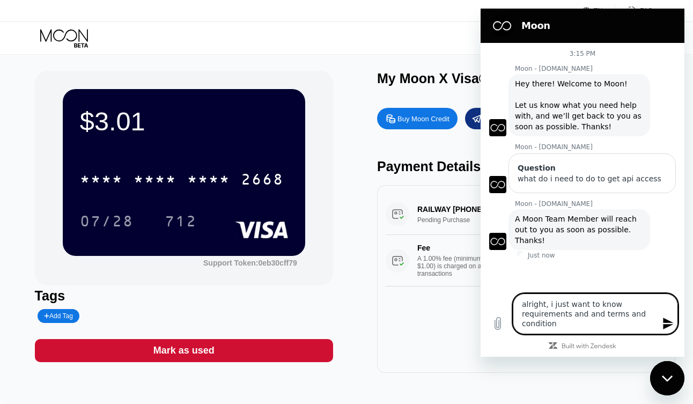
type textarea "x"
type textarea "alright, i just want to know requirements and and terms and condition o"
type textarea "x"
type textarea "alright, i just want to know requirements and and terms and condition of"
type textarea "x"
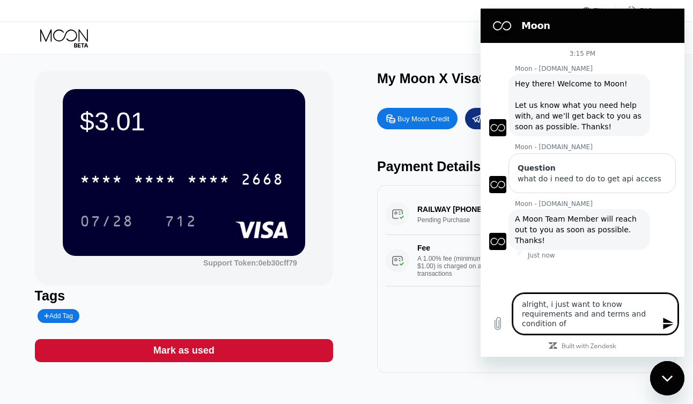
type textarea "alright, i just want to know requirements and and terms and condition of"
type textarea "x"
type textarea "alright, i just want to know requirements and and terms and condition of u"
type textarea "x"
type textarea "alright, i just want to know requirements and and terms and condition of us"
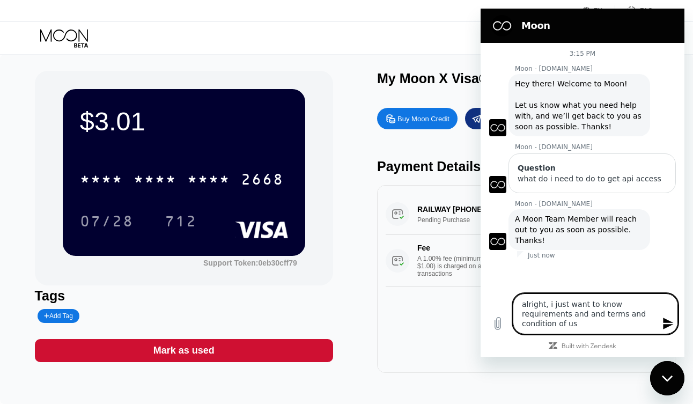
type textarea "x"
type textarea "alright, i just want to know requirements and and terms and condition of usi"
type textarea "x"
type textarea "alright, i just want to know requirements and and terms and condition of usin"
type textarea "x"
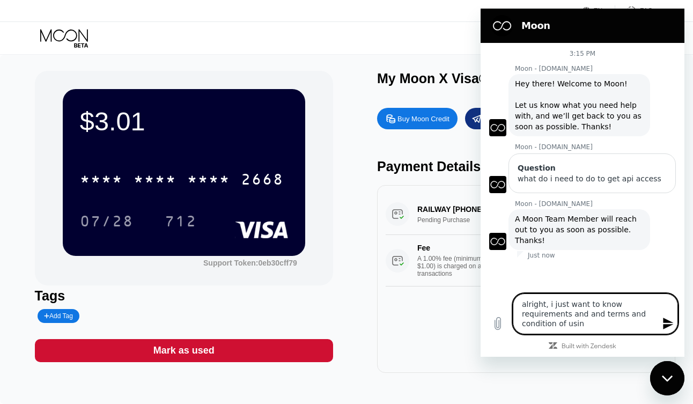
type textarea "alright, i just want to know requirements and and terms and condition of usin"
type textarea "x"
type textarea "alright, i just want to know requirements and and terms and condition of usin"
type textarea "x"
type textarea "alright, i just want to know requirements and and terms and condition of using"
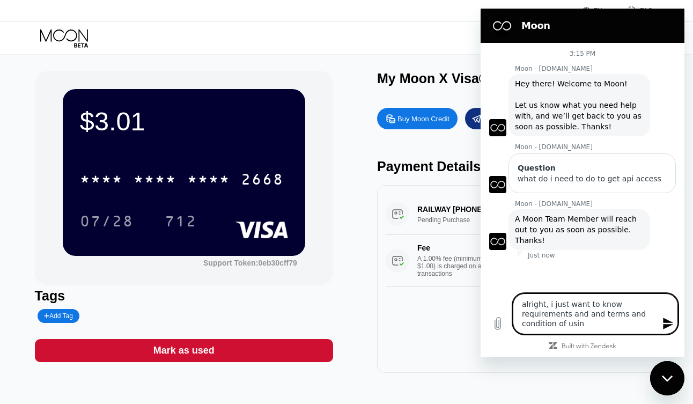
type textarea "x"
type textarea "alright, i just want to know requirements and and terms and condition of using"
type textarea "x"
type textarea "alright, i just want to know requirements and and terms and condition of using t"
type textarea "x"
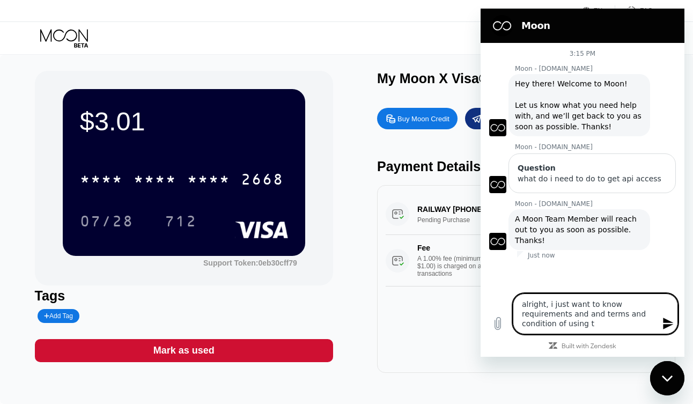
type textarea "alright, i just want to know requirements and and terms and condition of using …"
type textarea "x"
type textarea "alright, i just want to know requirements and and terms and condition of using …"
type textarea "x"
type textarea "alright, i just want to know requirements and and terms and condition of using …"
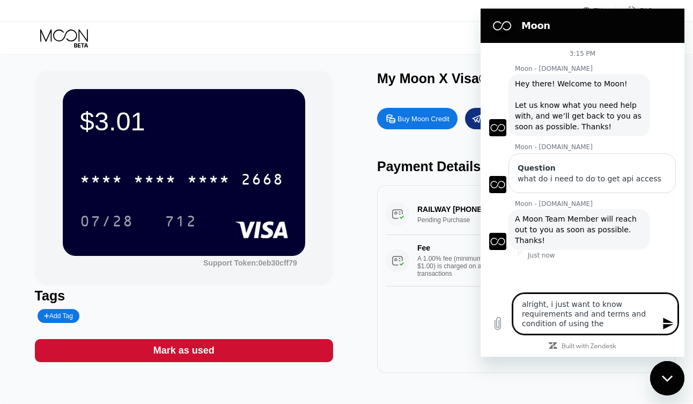
type textarea "x"
type textarea "alright, i just want to know requirements and and terms and condition of using …"
type textarea "x"
type textarea "alright, i just want to know requirements and and terms and condition of using …"
type textarea "x"
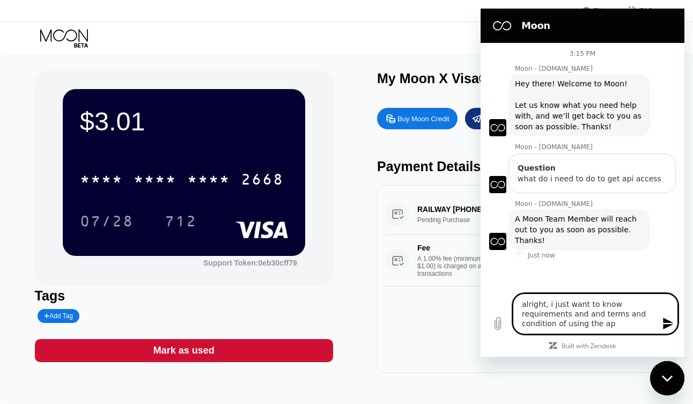
type textarea "alright, i just want to know requirements and and terms and condition of using …"
type textarea "x"
type textarea "alright, i just want to know requirements and and terms and condition of using …"
type textarea "x"
type textarea "alright, i just want to know requirements and and terms and condition of using …"
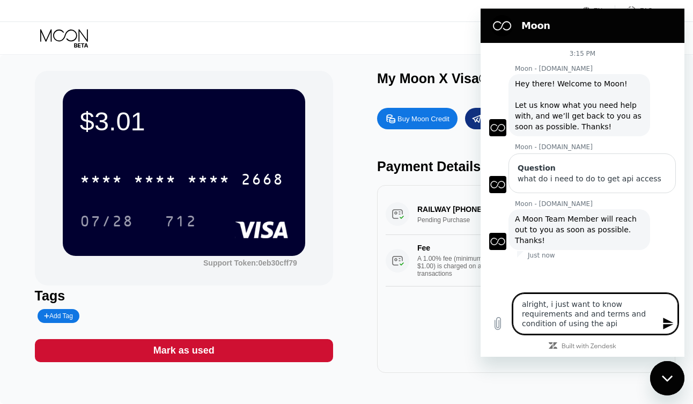
type textarea "x"
type textarea "alright, i just want to know requirements and and terms and condition of using …"
type textarea "x"
type textarea "alright, i just want to know requirements and and terms and condition of using …"
type textarea "x"
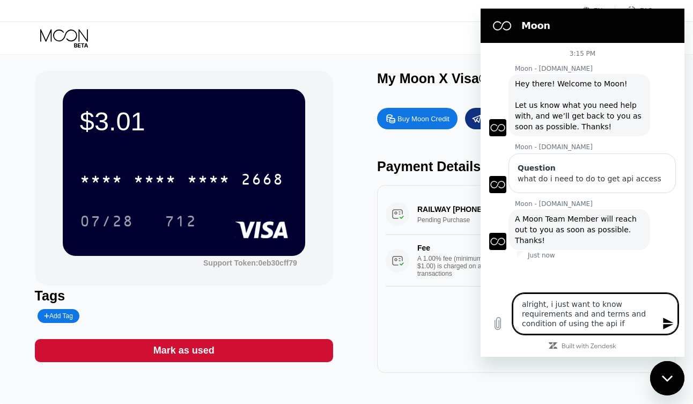
type textarea "alright, i just want to know requirements and and terms and condition of using …"
type textarea "x"
type textarea "alright, i just want to know requirements and and terms and condition of using …"
type textarea "x"
type textarea "alright, i just want to know requirements and and terms and condition of using …"
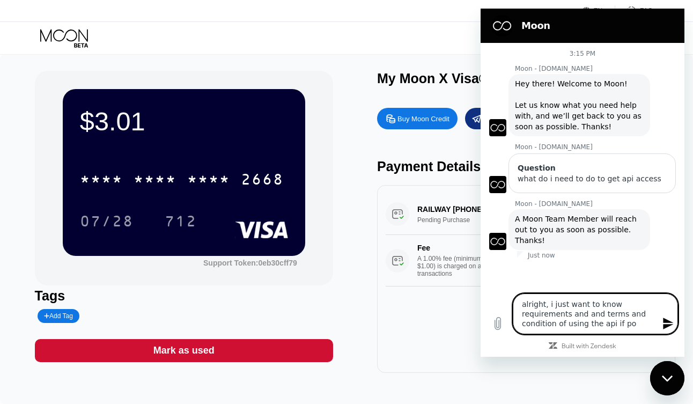
type textarea "x"
type textarea "alright, i just want to know requirements and and terms and condition of using …"
type textarea "x"
type textarea "alright, i just want to know requirements and and terms and condition of using …"
type textarea "x"
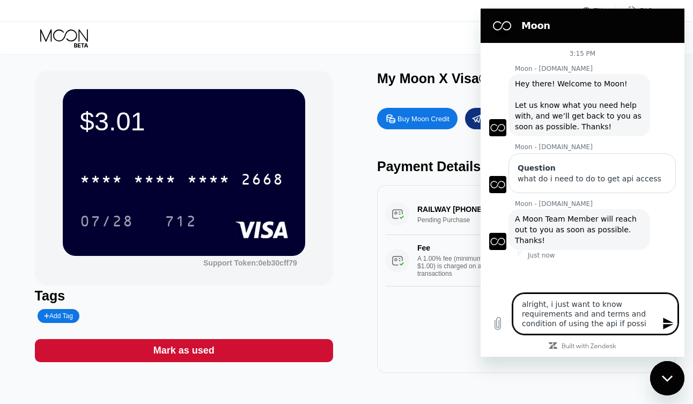
type textarea "alright, i just want to know requirements and and terms and condition of using …"
type textarea "x"
type textarea "alright, i just want to know requirements and and terms and condition of using …"
type textarea "x"
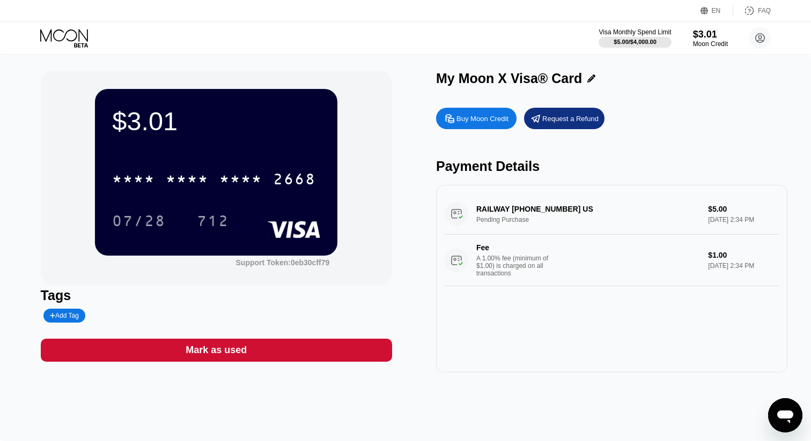
click at [788, 418] on icon "Open messaging window" at bounding box center [785, 417] width 16 height 13
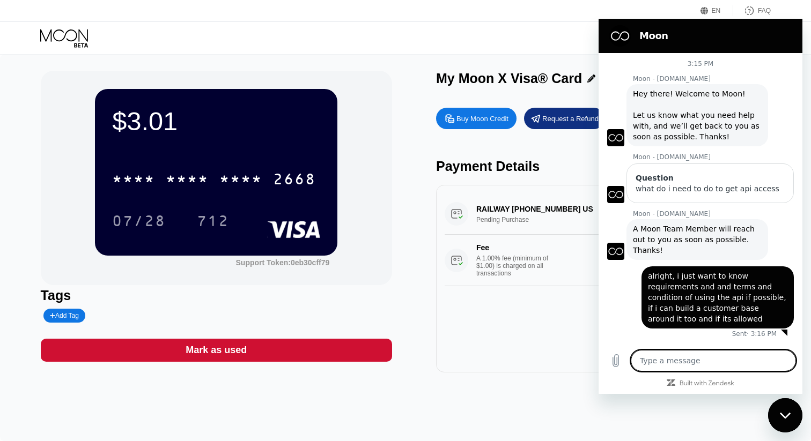
click at [755, 299] on span "alright, i just want to know requirements and and terms and condition of using …" at bounding box center [718, 297] width 141 height 51
click at [673, 366] on textarea at bounding box center [713, 360] width 165 height 21
type textarea "i"
type textarea "x"
type textarea "im"
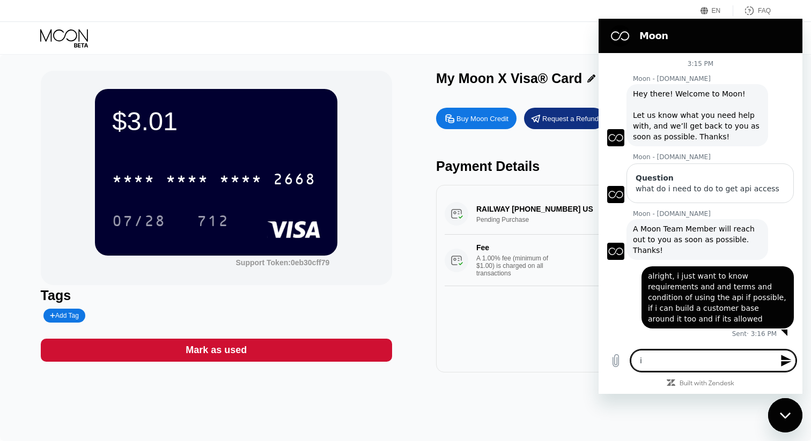
type textarea "x"
type textarea "im"
type textarea "x"
type textarea "im s"
type textarea "x"
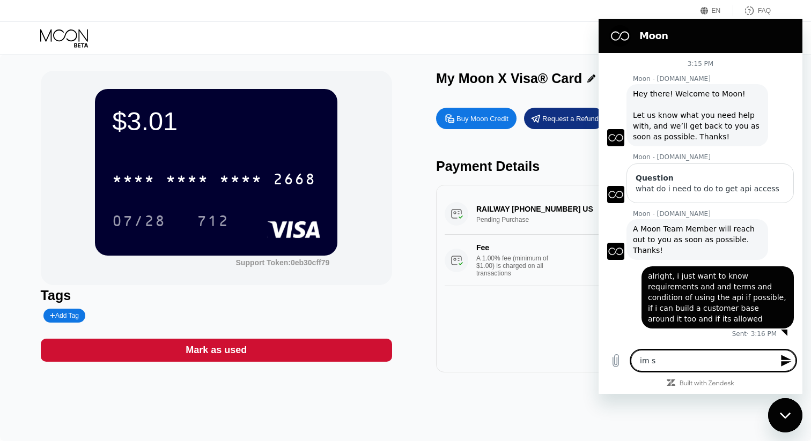
type textarea "im st"
type textarea "x"
type textarea "im sti"
type textarea "x"
type textarea "im stil"
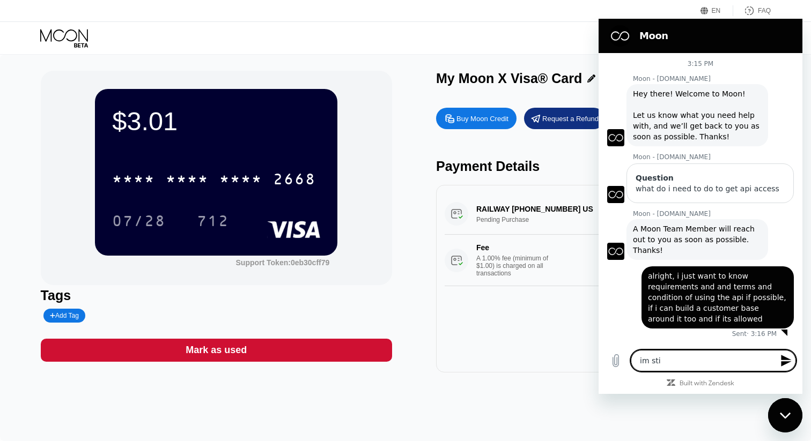
type textarea "x"
type textarea "im still"
type textarea "x"
type textarea "im still"
type textarea "x"
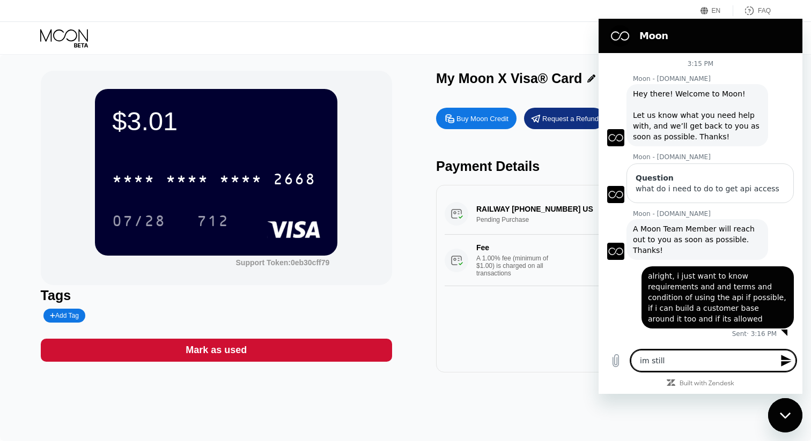
type textarea "im still h"
type textarea "x"
type textarea "im still he"
type textarea "x"
type textarea "im still her"
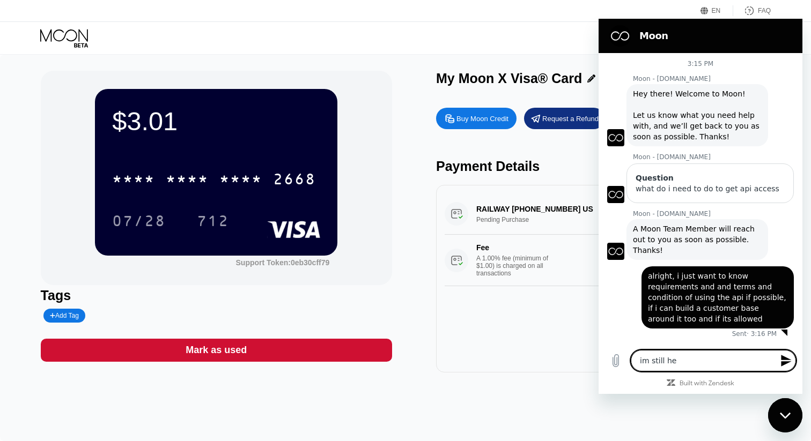
type textarea "x"
type textarea "im still here"
type textarea "x"
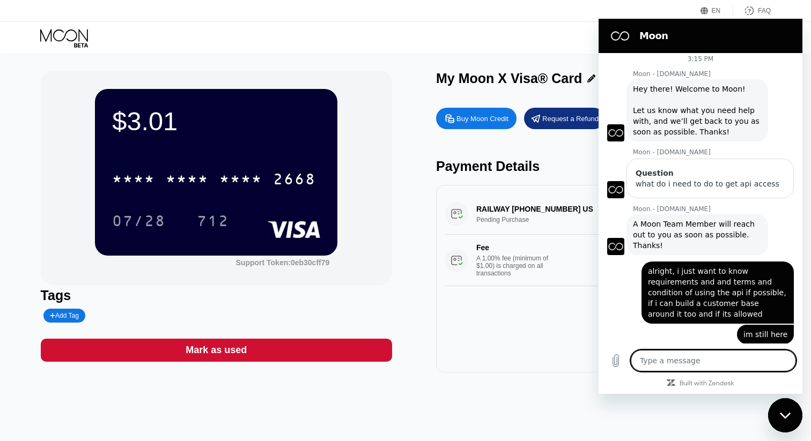
scroll to position [7, 0]
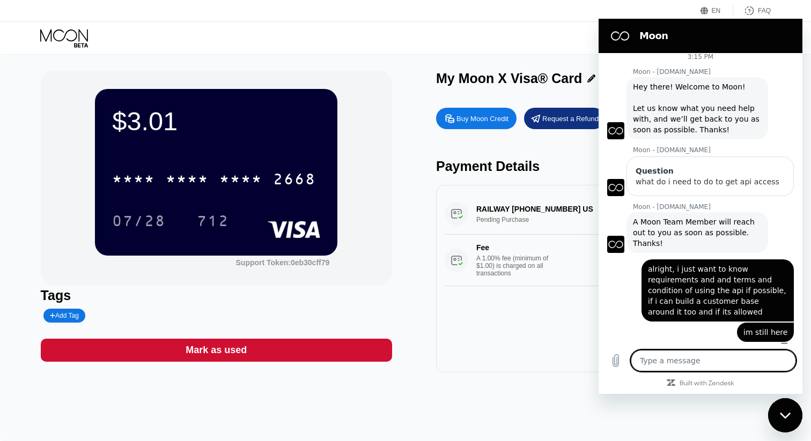
click at [385, 273] on div "$3.01 * * * * * * * * * * * * 2668 07/28 712 Support Token: 0eb30cff79" at bounding box center [216, 178] width 351 height 215
type textarea "x"
